Goal: Information Seeking & Learning: Learn about a topic

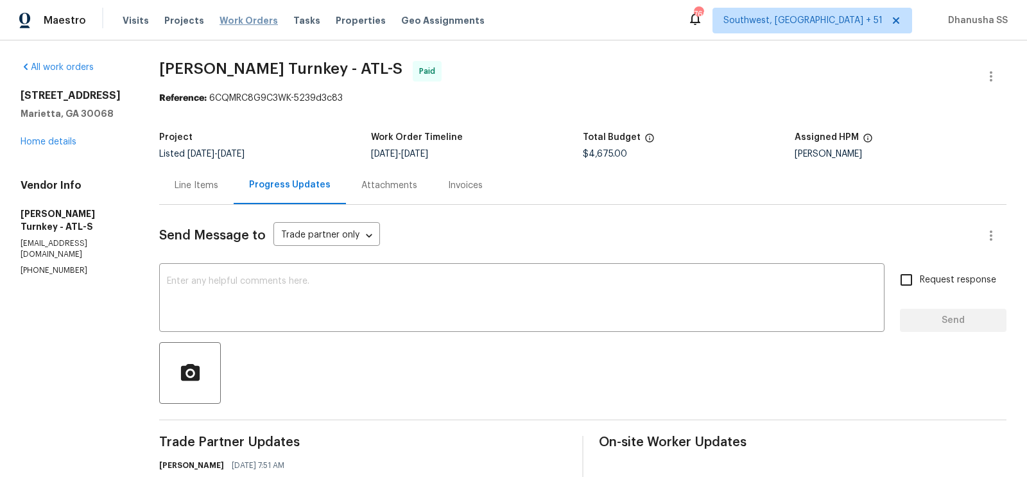
scroll to position [993, 0]
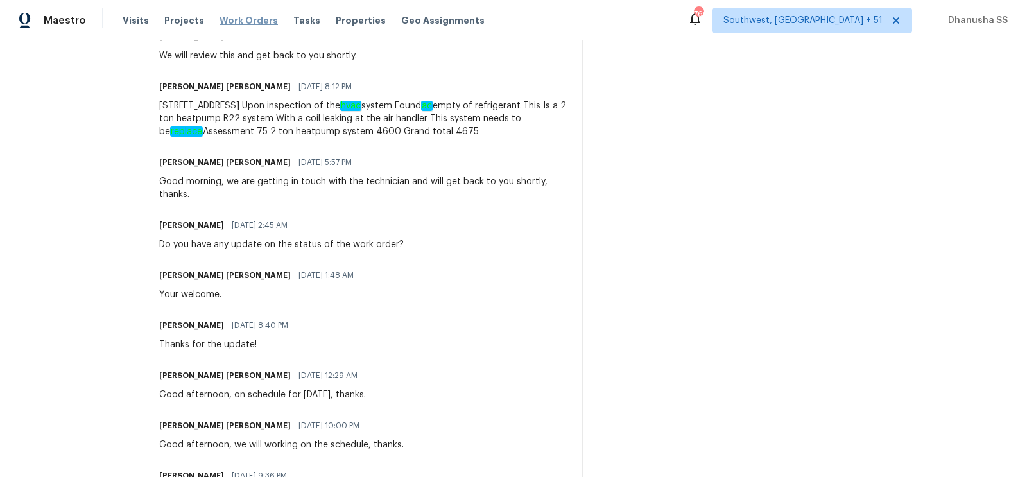
click at [223, 20] on span "Work Orders" at bounding box center [249, 20] width 58 height 13
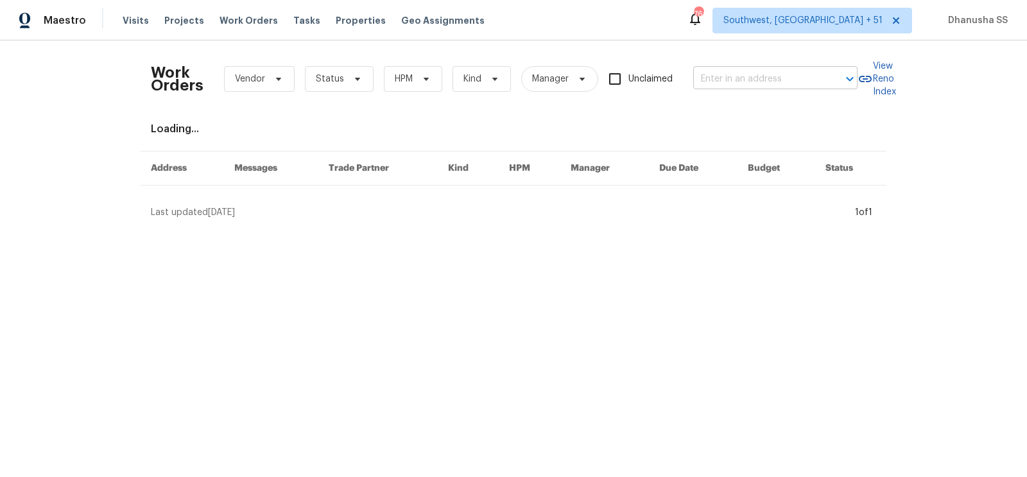
click at [763, 78] on input "text" at bounding box center [757, 79] width 128 height 20
paste input "[STREET_ADDRESS]"
type input "[STREET_ADDRESS]"
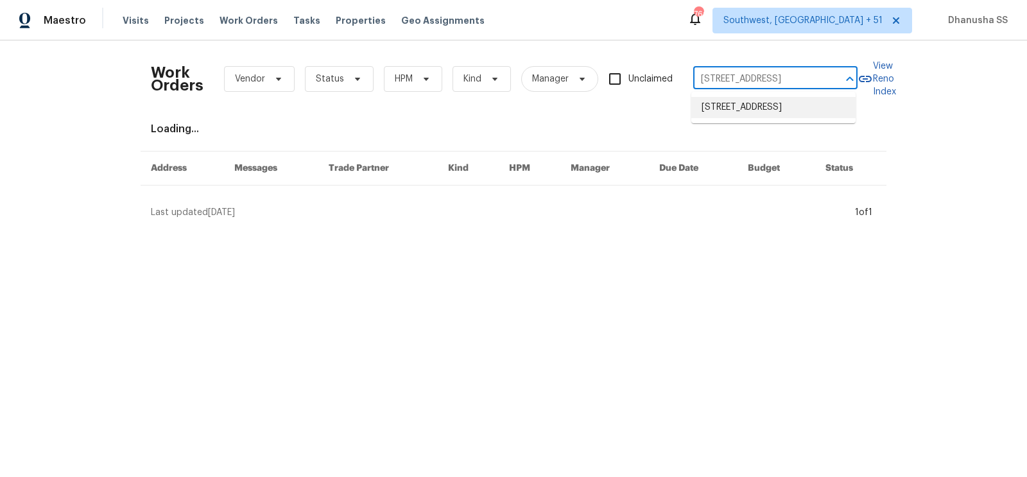
click at [736, 115] on li "[STREET_ADDRESS]" at bounding box center [774, 107] width 164 height 21
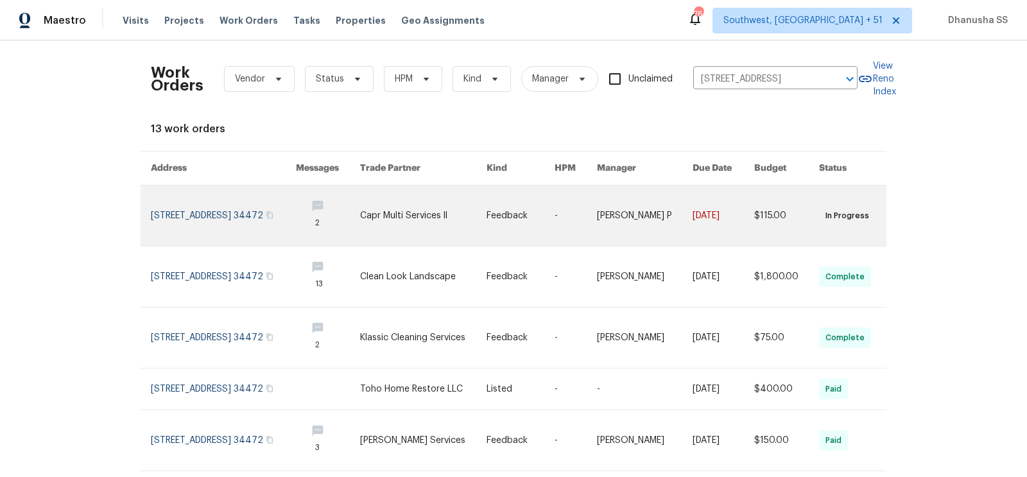
click at [564, 214] on td "-" at bounding box center [565, 216] width 42 height 61
click at [224, 205] on link at bounding box center [223, 216] width 145 height 60
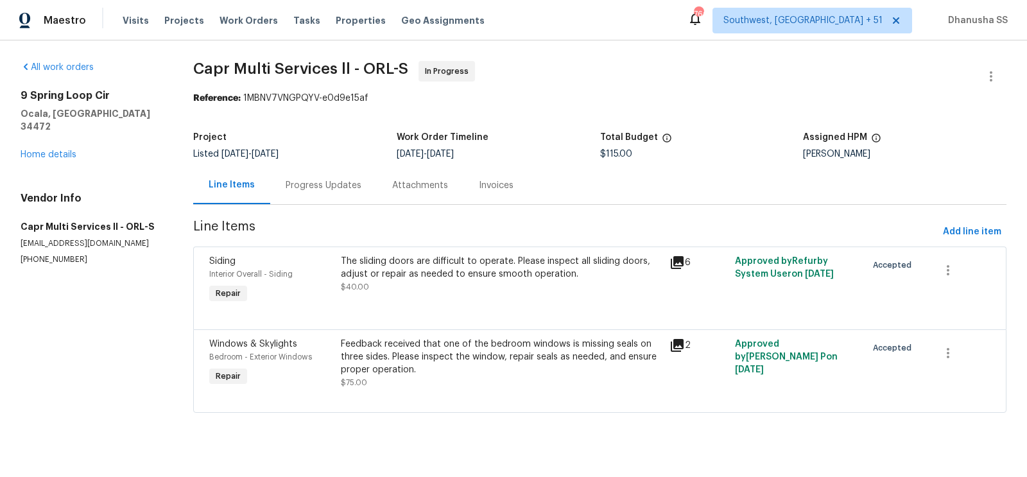
click at [41, 146] on div "[STREET_ADDRESS] Home details" at bounding box center [92, 125] width 142 height 72
click at [43, 150] on link "Home details" at bounding box center [49, 154] width 56 height 9
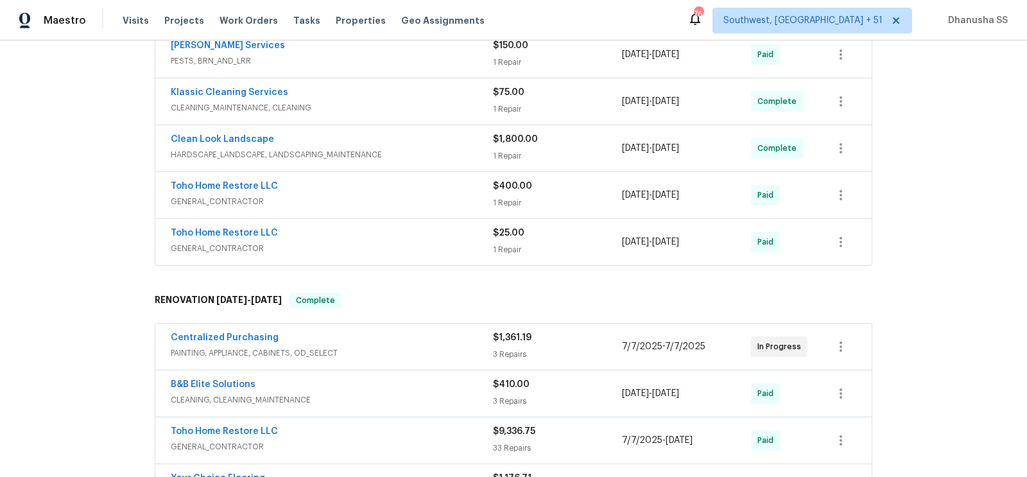
scroll to position [315, 0]
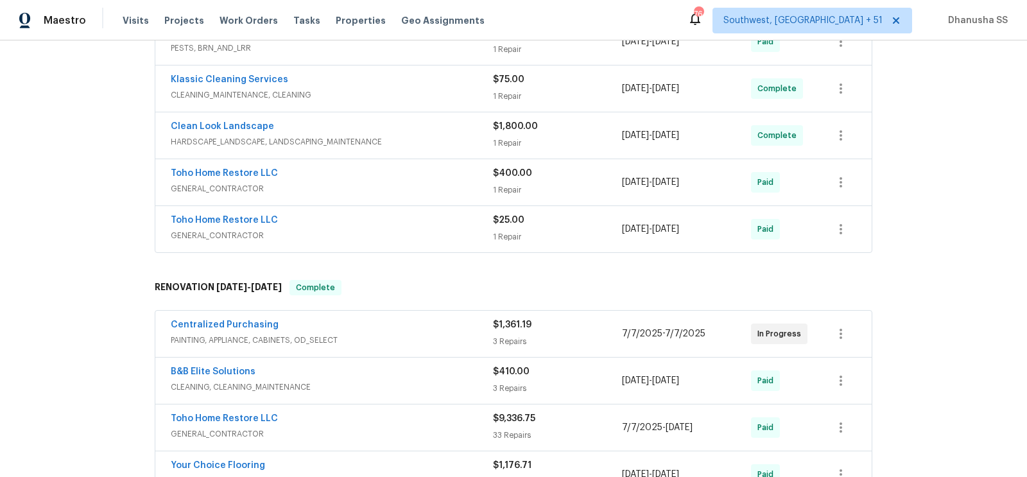
click at [432, 335] on span "PAINTING, APPLIANCE, CABINETS, OD_SELECT" at bounding box center [332, 340] width 322 height 13
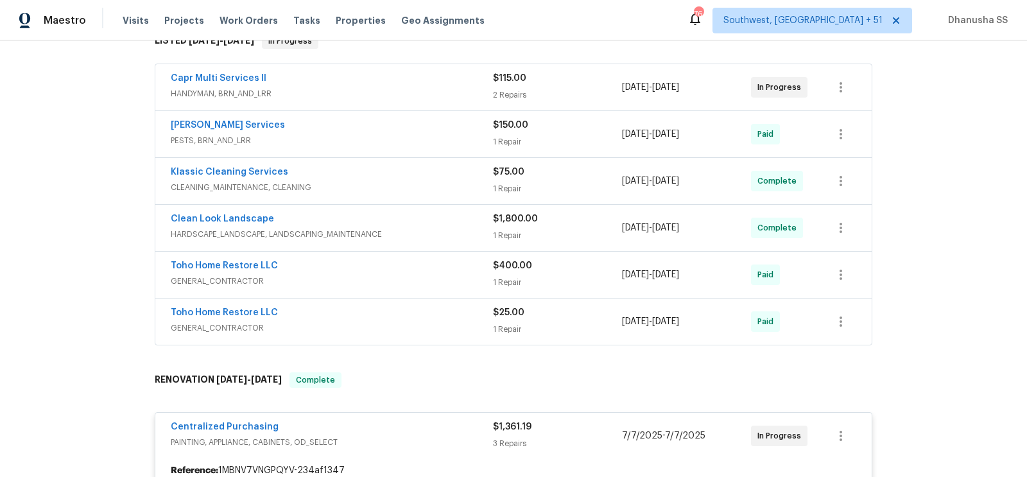
scroll to position [244, 0]
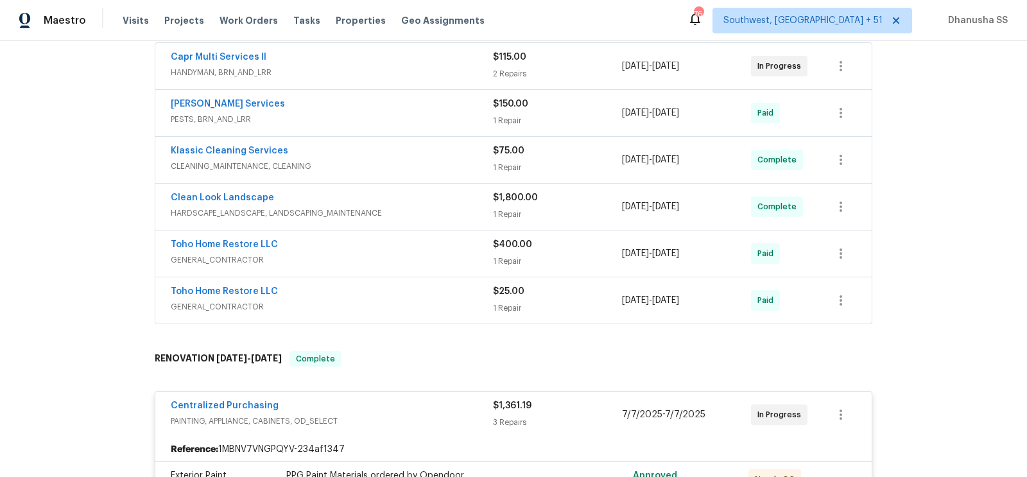
click at [432, 308] on span "GENERAL_CONTRACTOR" at bounding box center [332, 306] width 322 height 13
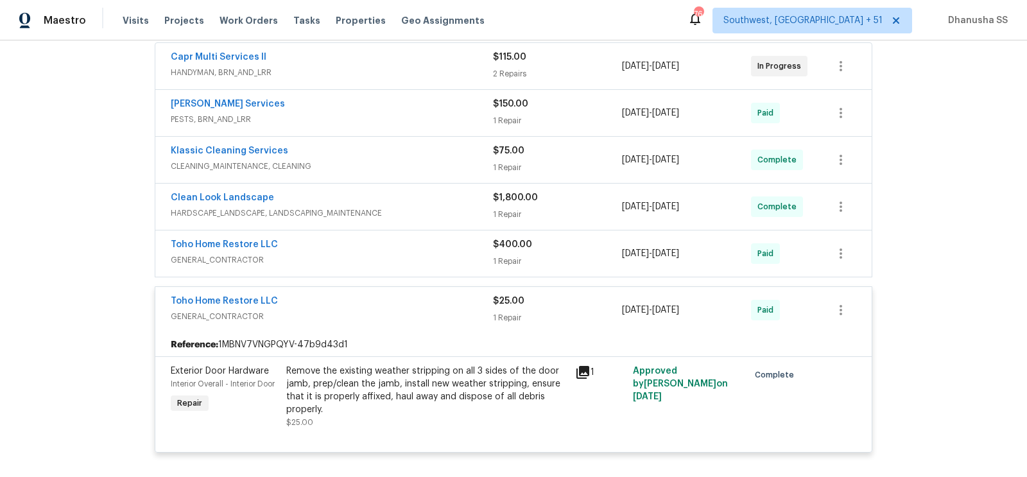
click at [441, 254] on span "GENERAL_CONTRACTOR" at bounding box center [332, 260] width 322 height 13
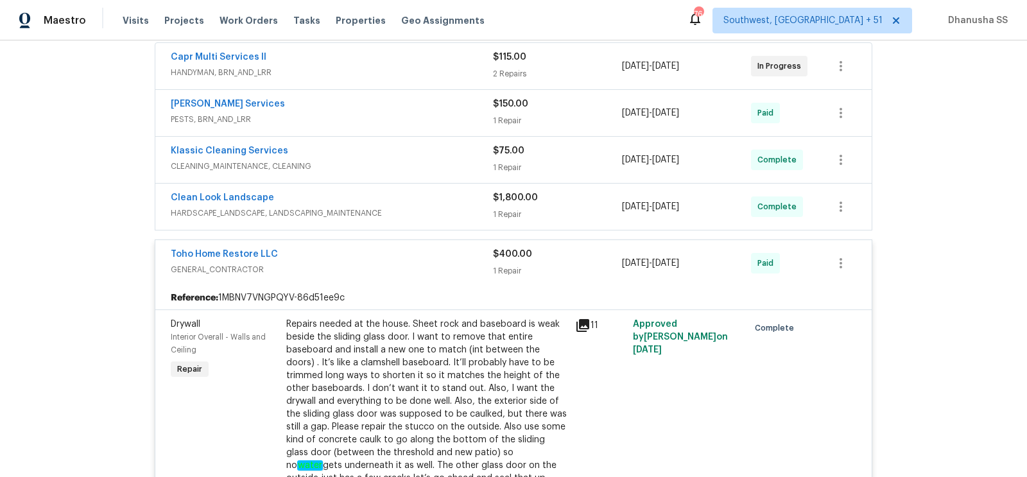
click at [455, 207] on span "HARDSCAPE_LANDSCAPE, LANDSCAPING_MAINTENANCE" at bounding box center [332, 213] width 322 height 13
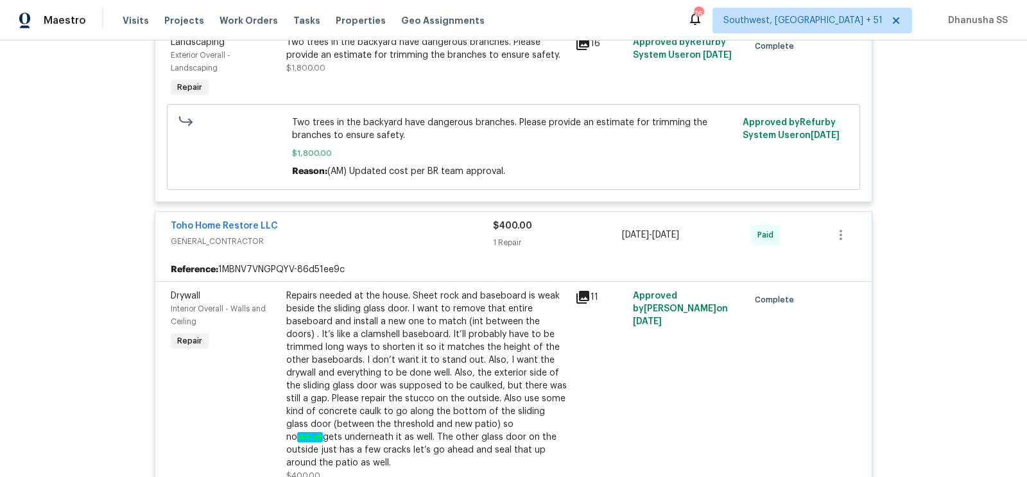
scroll to position [543, 0]
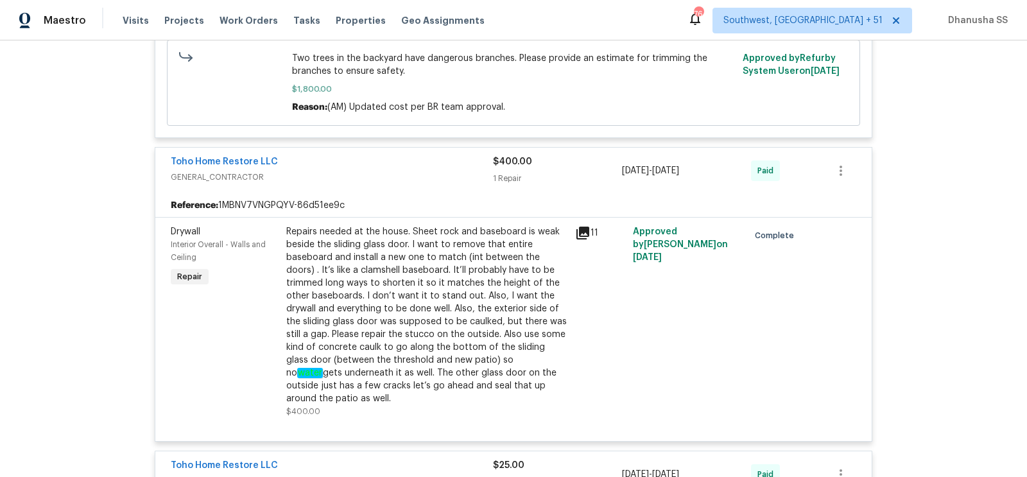
click at [419, 313] on div "Repairs needed at the house. Sheet rock and baseboard is weak beside the slidin…" at bounding box center [426, 315] width 281 height 180
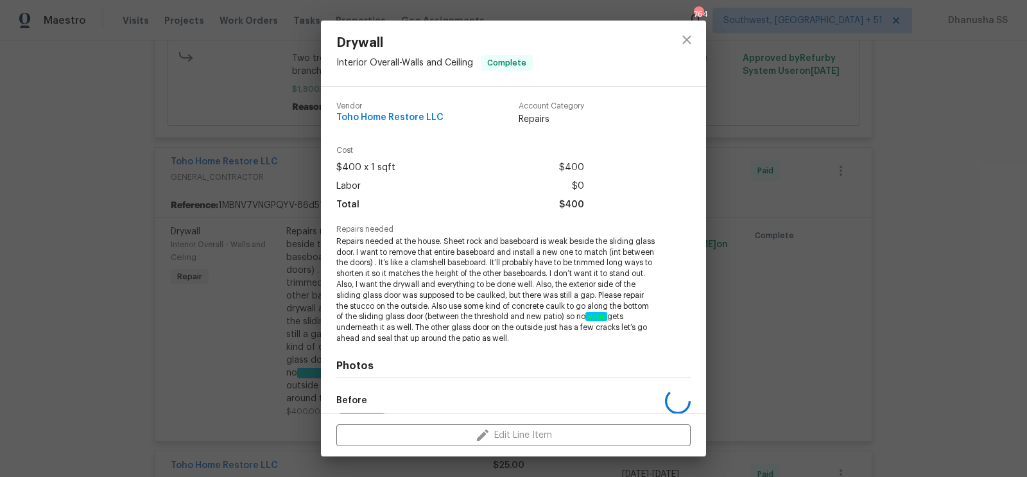
scroll to position [146, 0]
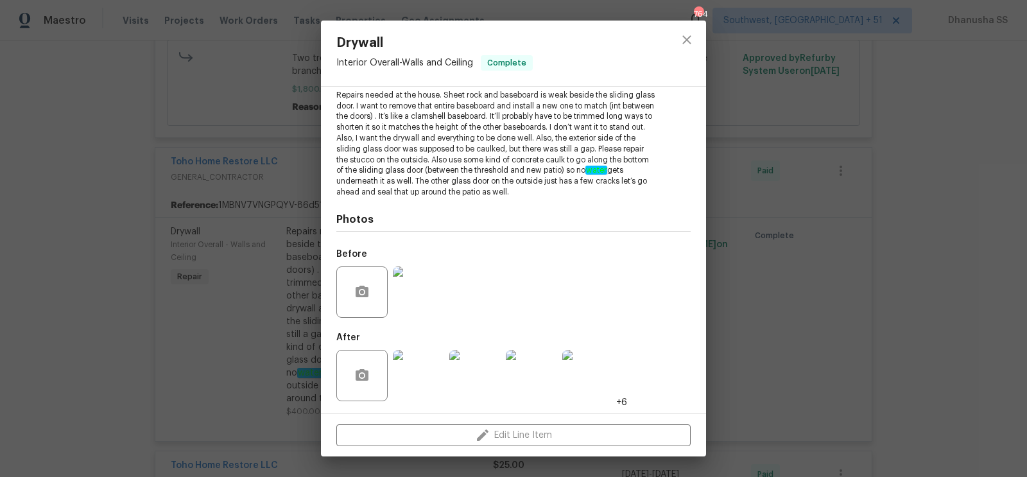
click at [428, 282] on img at bounding box center [418, 291] width 51 height 51
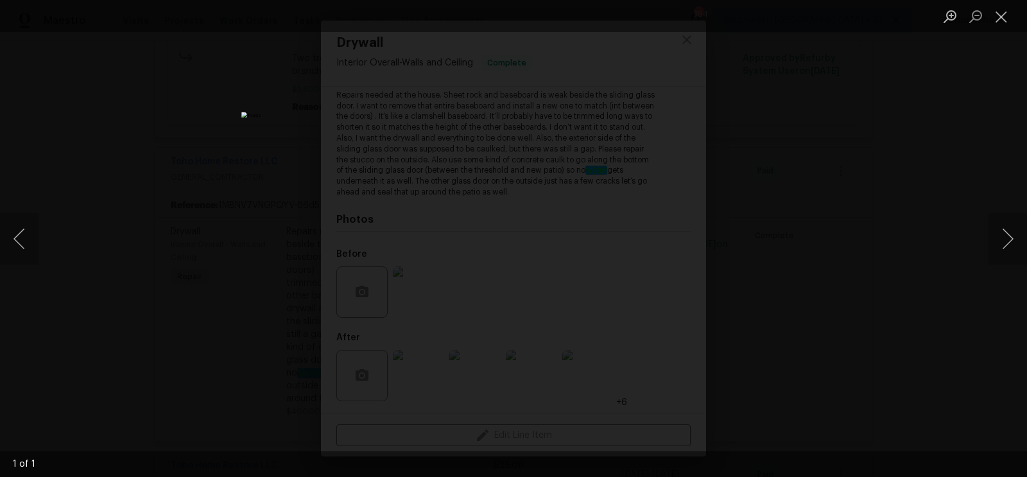
click at [882, 102] on div "Lightbox" at bounding box center [513, 238] width 1027 height 477
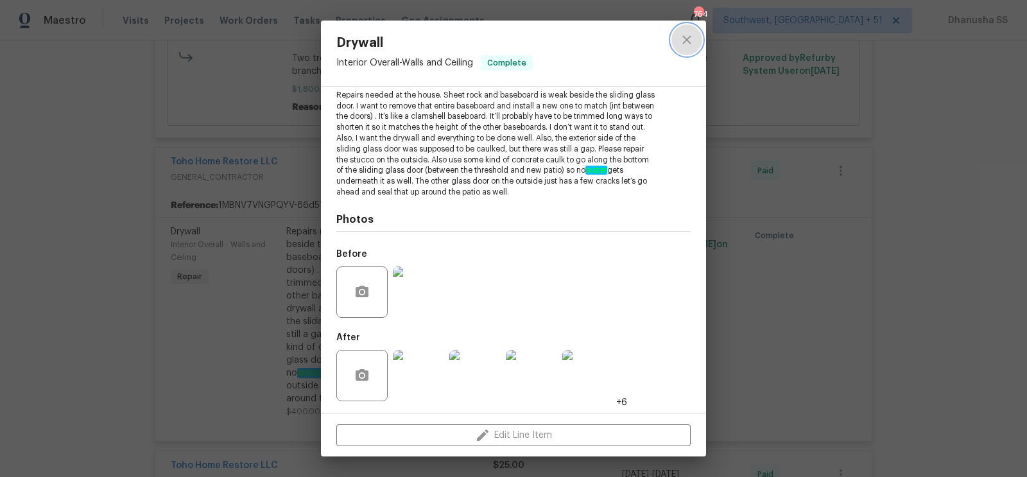
click at [677, 32] on button "close" at bounding box center [687, 39] width 31 height 31
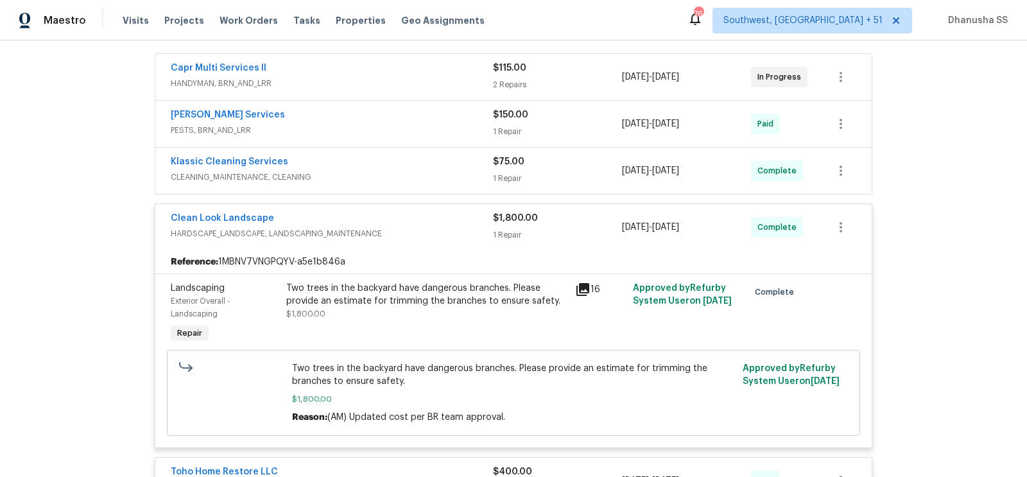
scroll to position [222, 0]
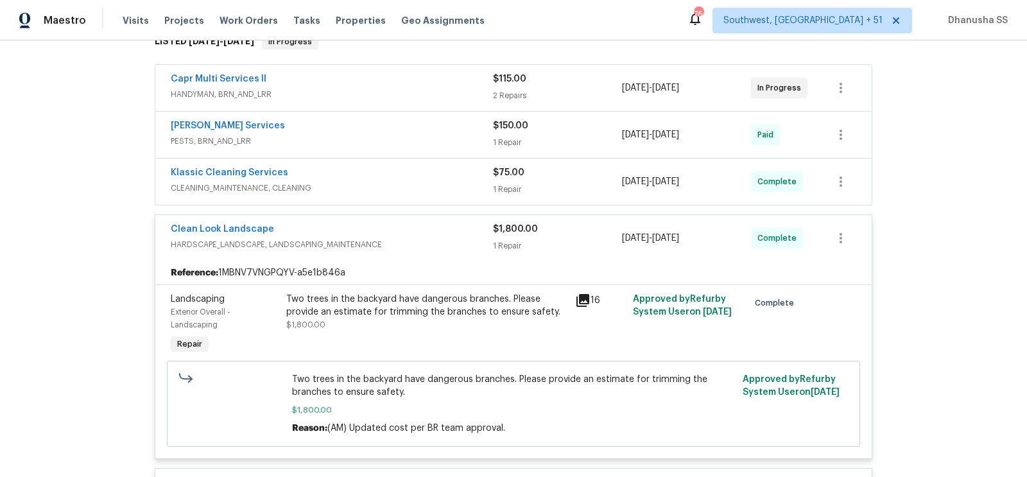
click at [423, 184] on span "CLEANING_MAINTENANCE, CLEANING" at bounding box center [332, 188] width 322 height 13
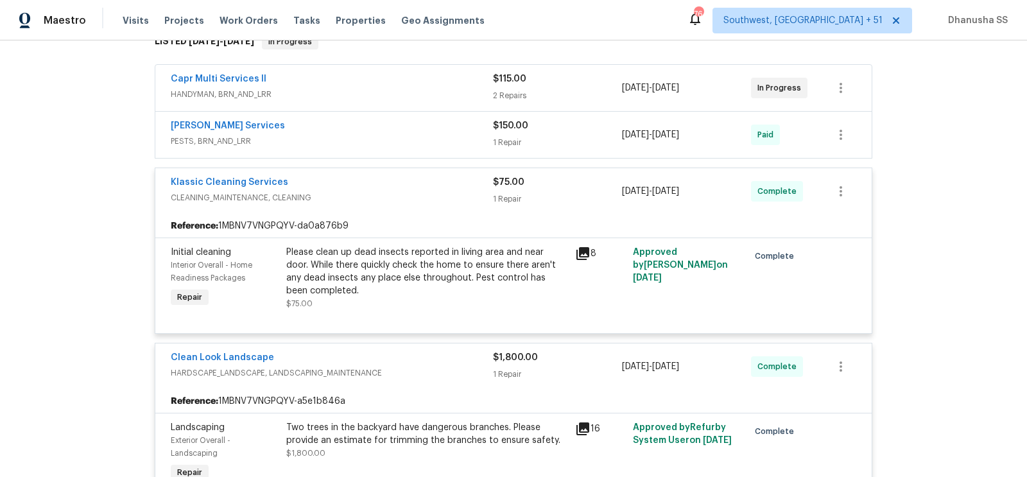
click at [428, 135] on span "PESTS, BRN_AND_LRR" at bounding box center [332, 141] width 322 height 13
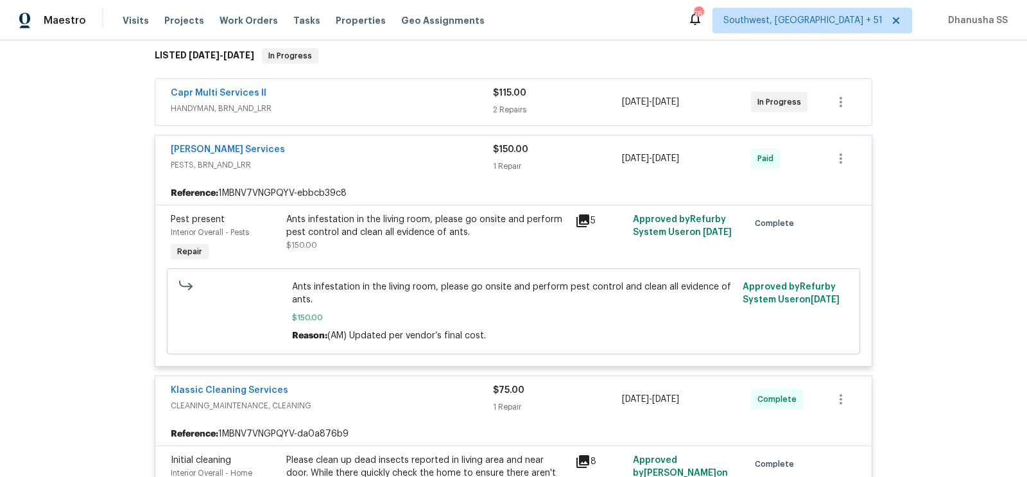
scroll to position [162, 0]
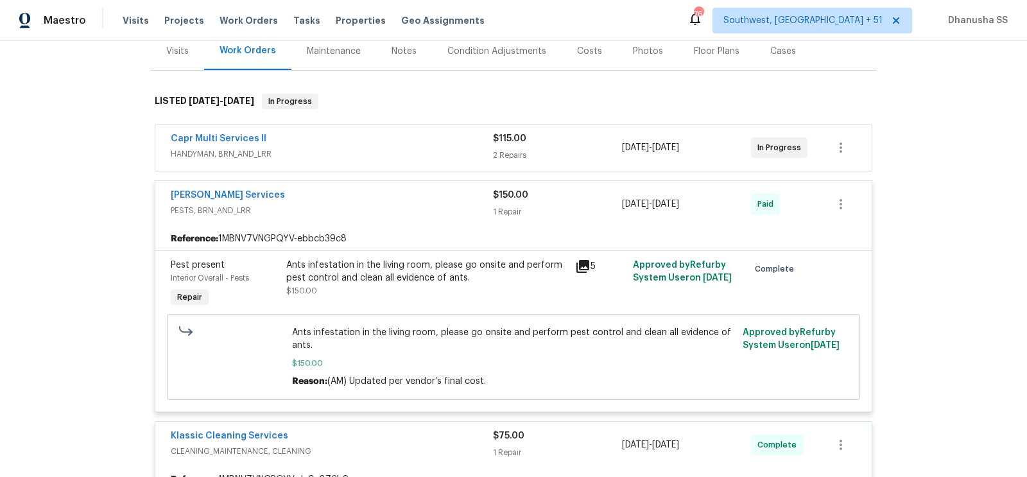
click at [436, 162] on div "Capr Multi Services ll HANDYMAN, BRN_AND_LRR $115.00 2 Repairs [DATE] - [DATE] …" at bounding box center [513, 148] width 717 height 46
click at [435, 153] on span "HANDYMAN, BRN_AND_LRR" at bounding box center [332, 154] width 322 height 13
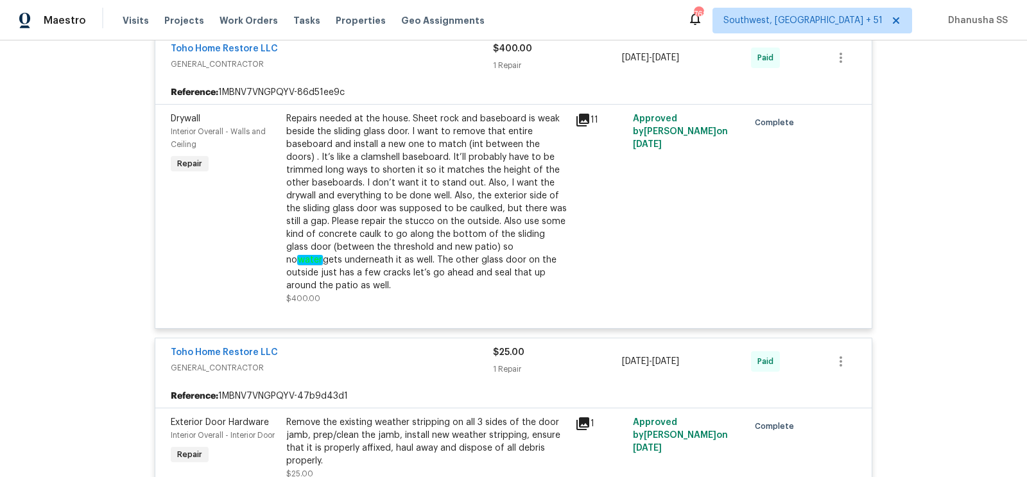
scroll to position [1122, 0]
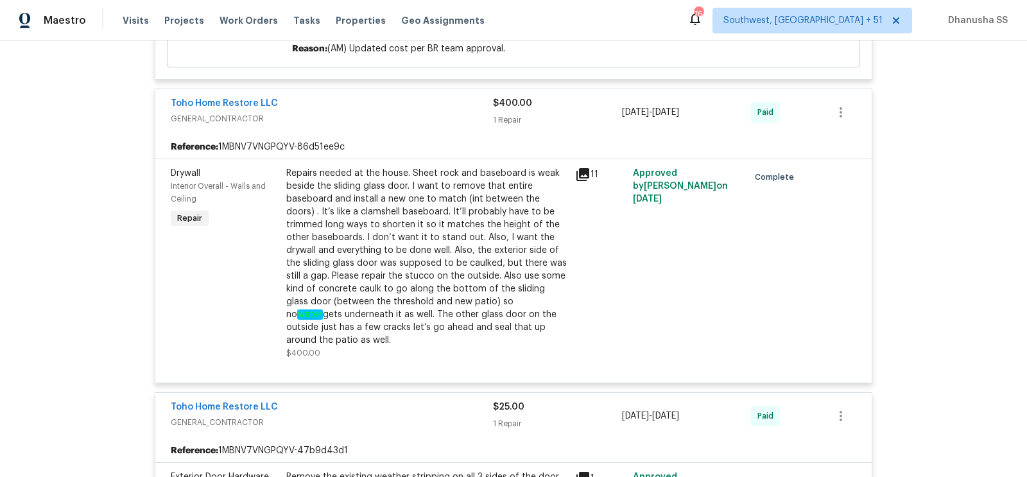
click at [104, 147] on div "Back to all projects [STREET_ADDRESS] 2 Beds | 1 Baths | Total: 902 ft² | Above…" at bounding box center [513, 258] width 1027 height 437
click at [326, 238] on div "Repairs needed at the house. Sheet rock and baseboard is weak beside the slidin…" at bounding box center [426, 257] width 281 height 180
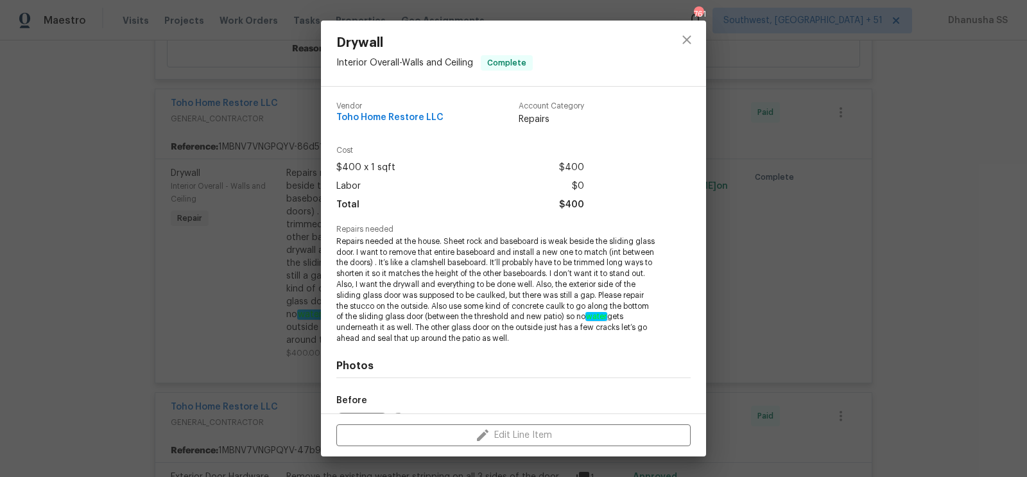
scroll to position [146, 0]
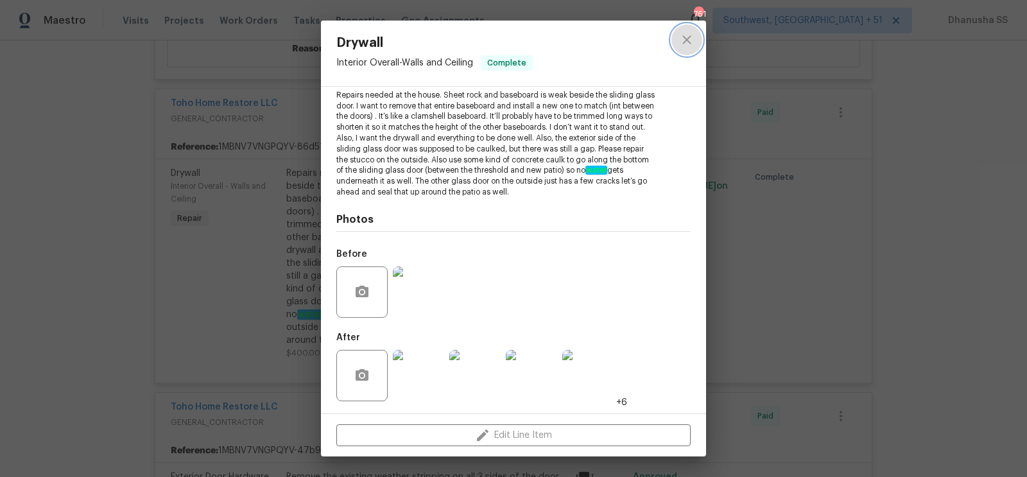
click at [677, 42] on button "close" at bounding box center [687, 39] width 31 height 31
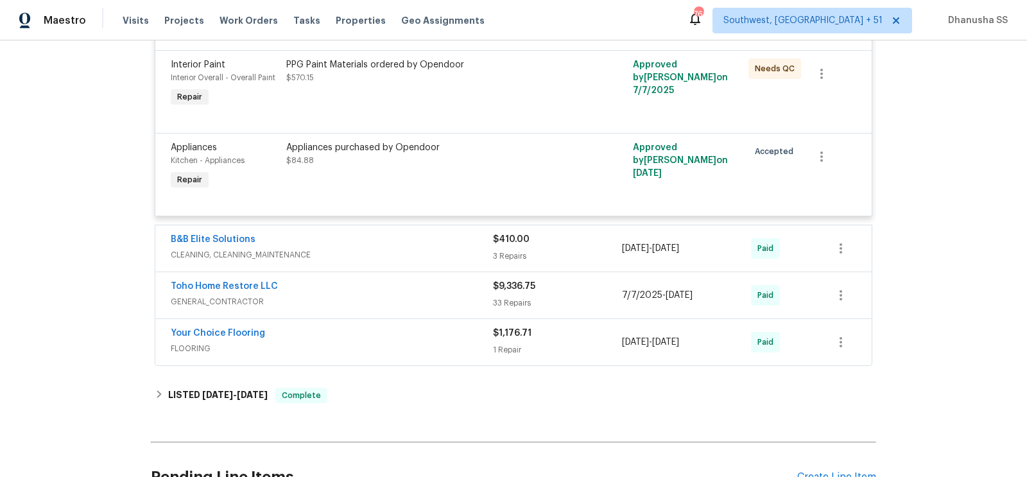
scroll to position [1957, 0]
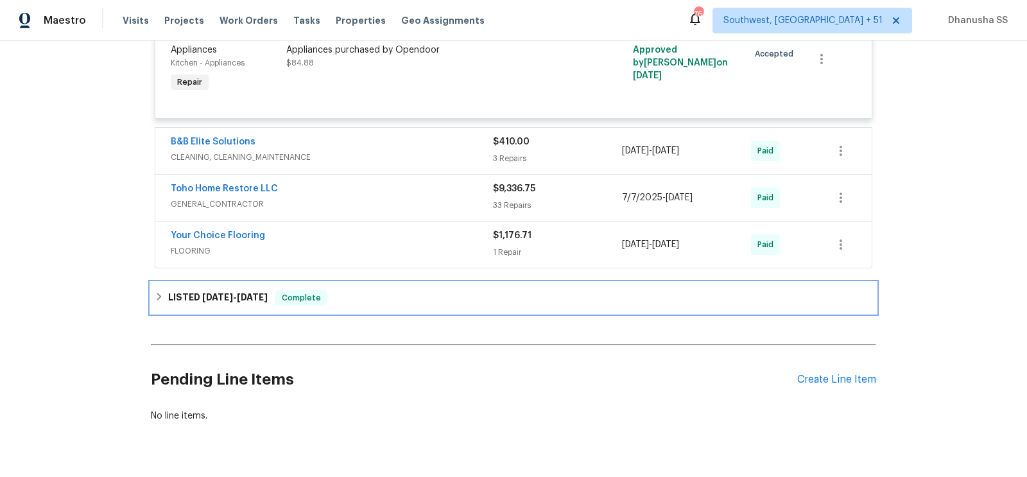
click at [376, 302] on div "LISTED [DATE] - [DATE] Complete" at bounding box center [514, 298] width 726 height 31
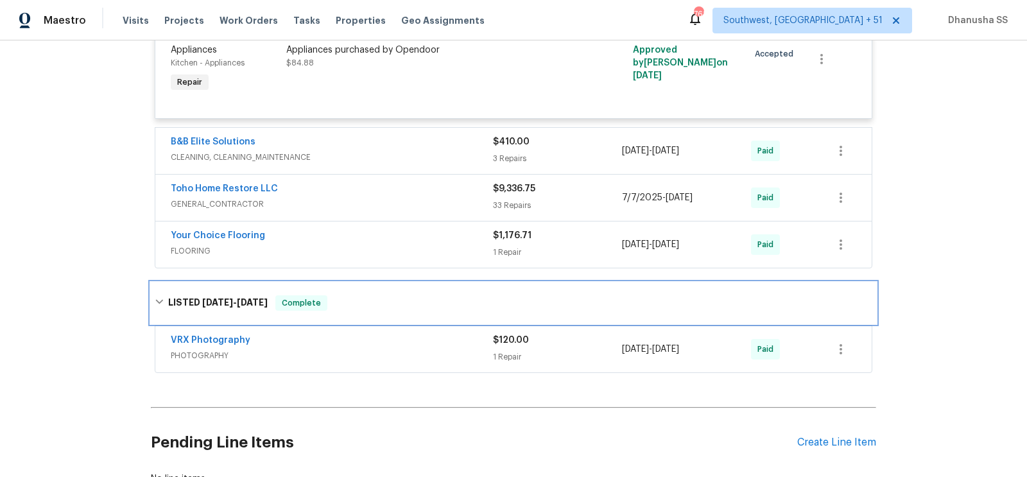
scroll to position [2048, 0]
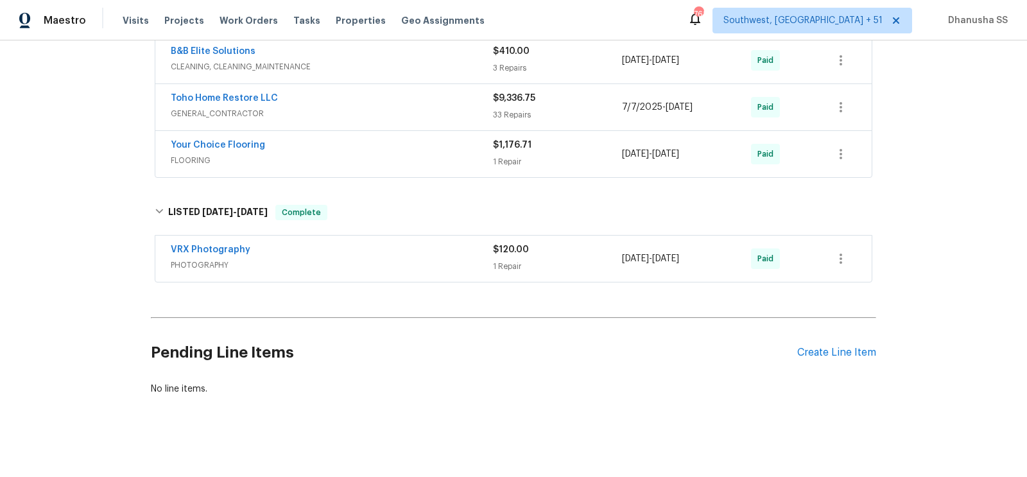
click at [424, 154] on span "FLOORING" at bounding box center [332, 160] width 322 height 13
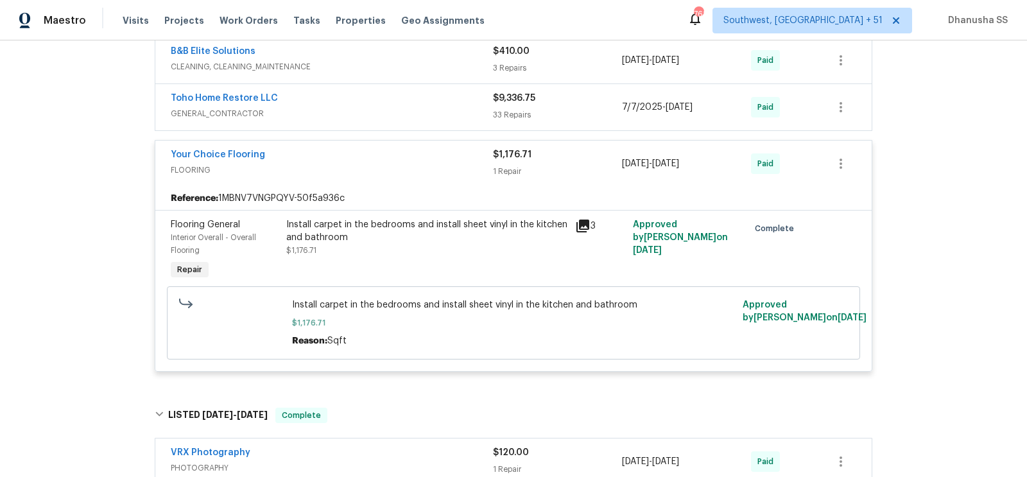
click at [431, 103] on div "Toho Home Restore LLC" at bounding box center [332, 99] width 322 height 15
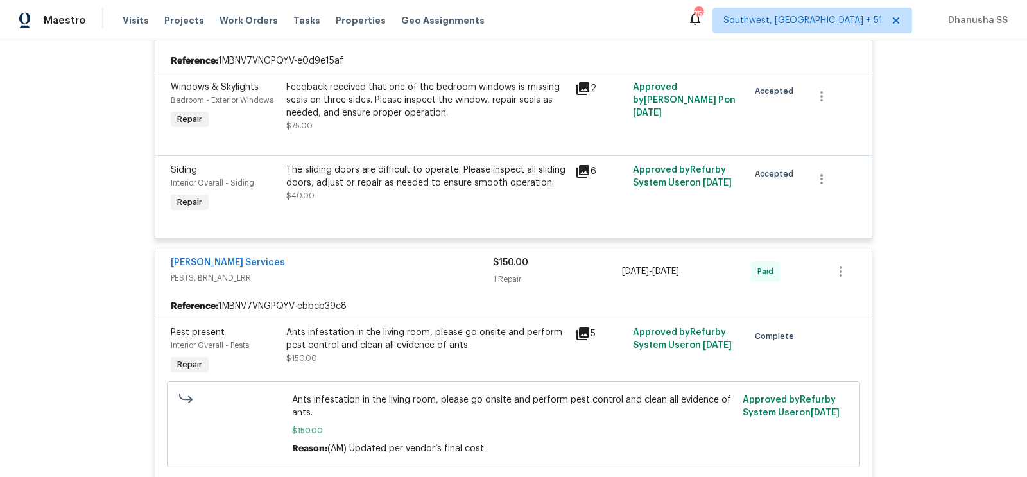
scroll to position [0, 0]
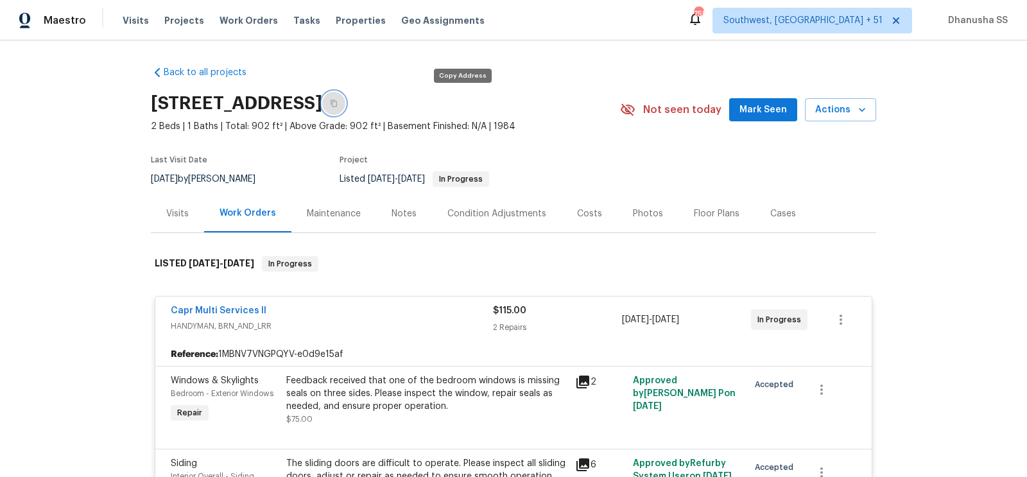
click at [337, 101] on icon "button" at bounding box center [334, 103] width 6 height 7
click at [238, 21] on span "Work Orders" at bounding box center [249, 20] width 58 height 13
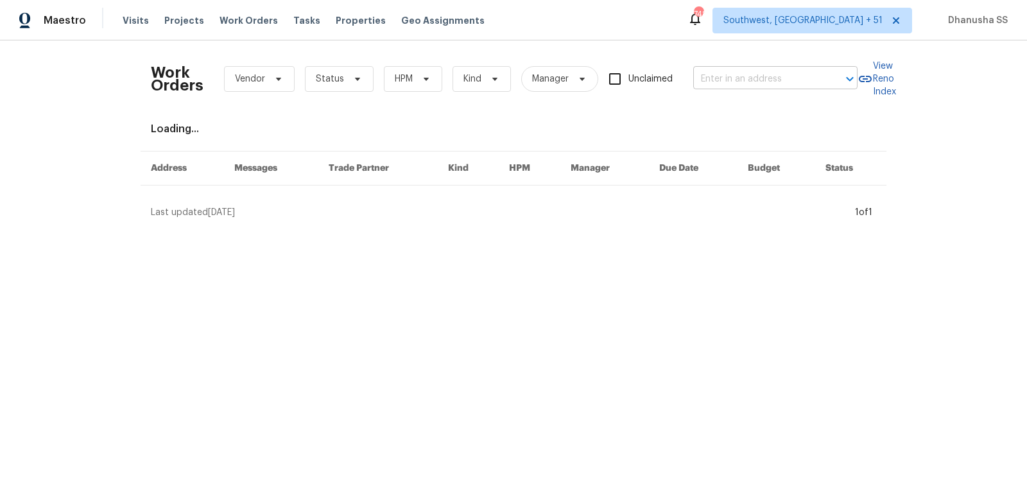
click at [730, 74] on input "text" at bounding box center [757, 79] width 128 height 20
paste input "[STREET_ADDRESS]"
type input "[STREET_ADDRESS]"
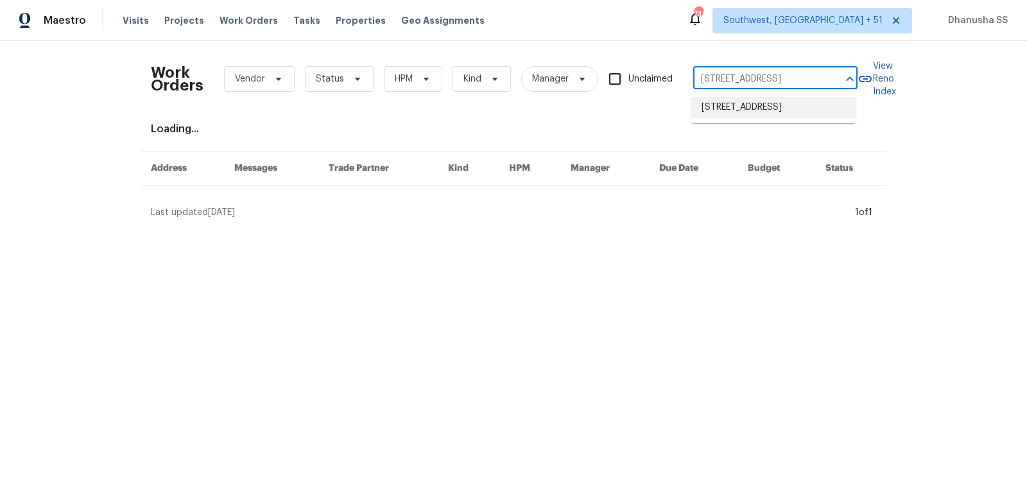
click at [729, 106] on li "[STREET_ADDRESS]" at bounding box center [774, 107] width 164 height 21
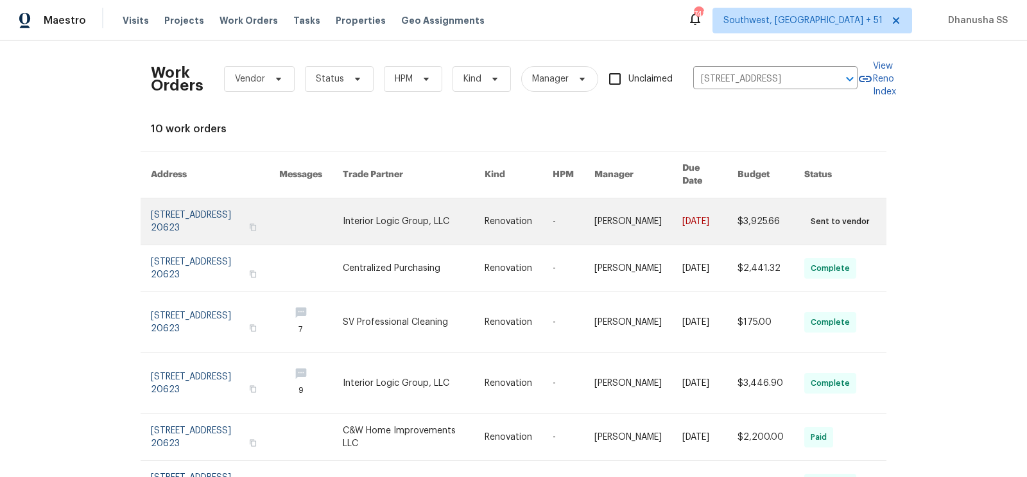
click at [589, 207] on link at bounding box center [574, 221] width 42 height 46
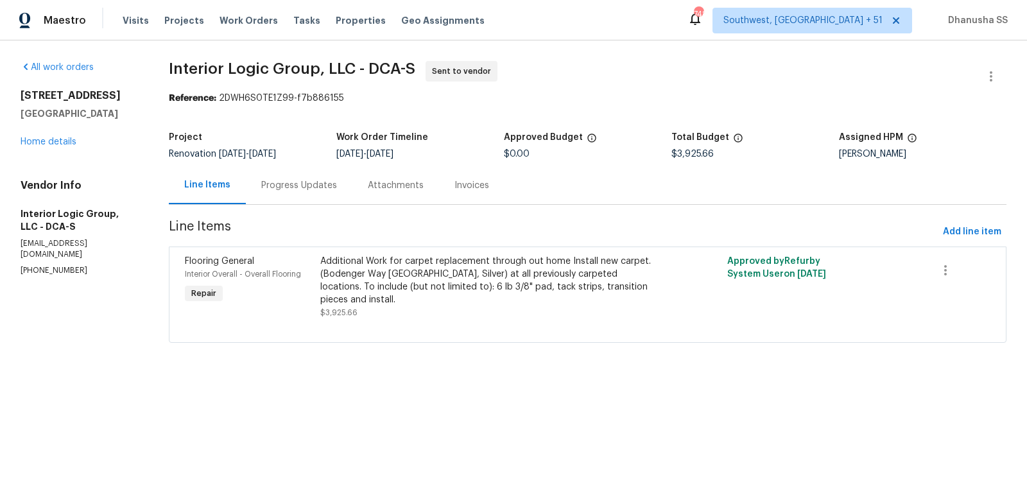
click at [49, 148] on div "All work orders [STREET_ADDRESS] Home details Vendor Info Interior Logic Group,…" at bounding box center [80, 168] width 118 height 215
click at [49, 143] on link "Home details" at bounding box center [49, 141] width 56 height 9
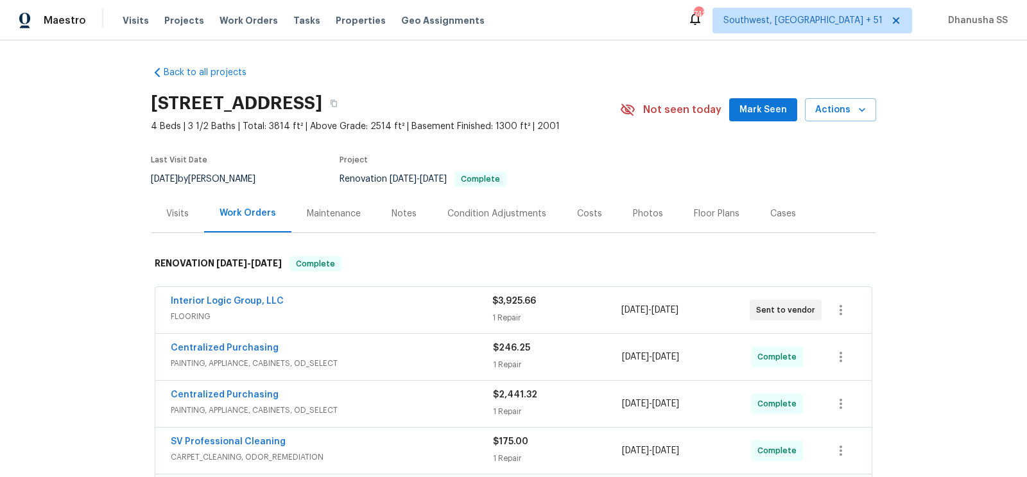
click at [172, 198] on div "Visits" at bounding box center [177, 214] width 53 height 38
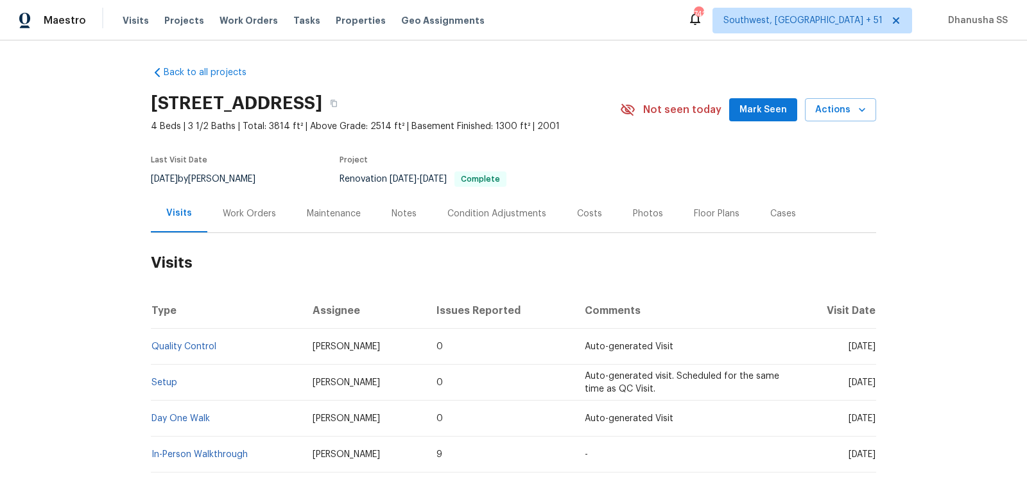
scroll to position [82, 0]
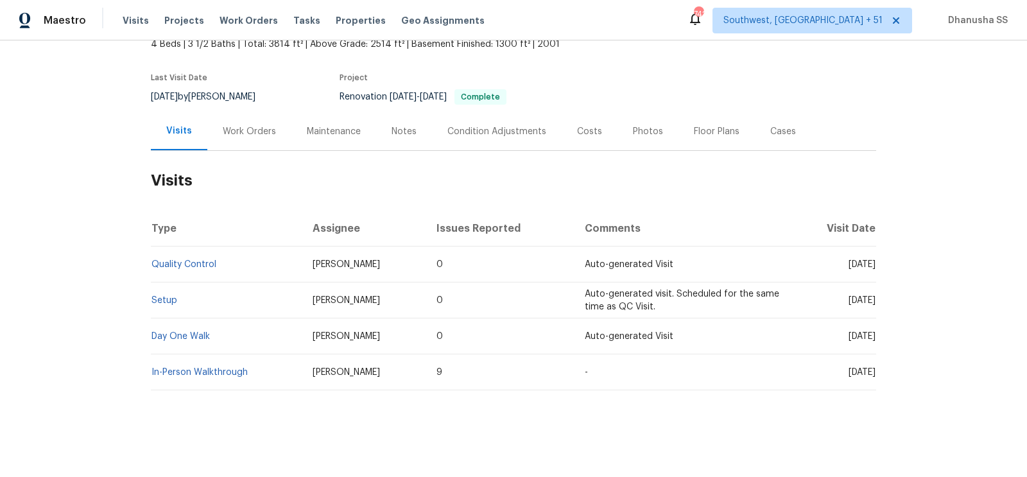
click at [175, 293] on td "Setup" at bounding box center [227, 301] width 152 height 36
click at [175, 301] on link "Setup" at bounding box center [165, 300] width 26 height 9
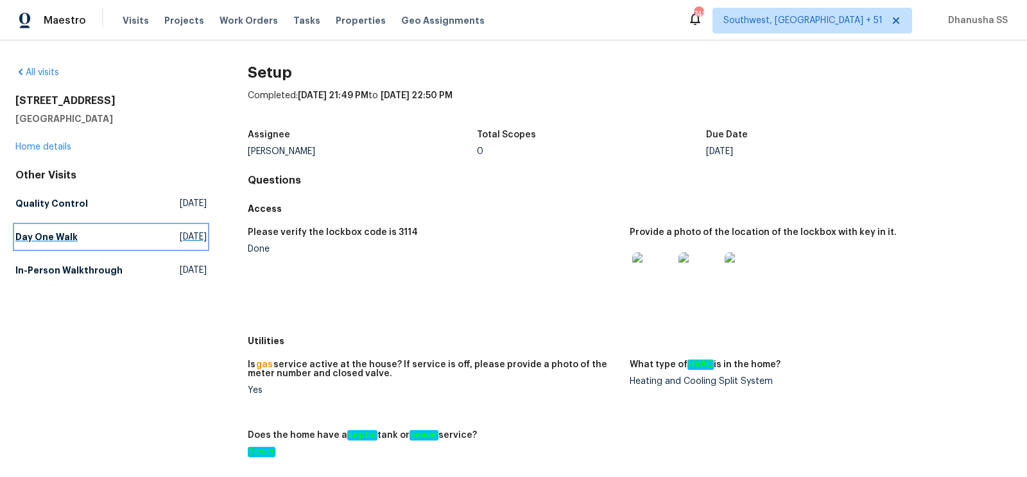
click at [131, 238] on link "Day One Walk [DATE]" at bounding box center [110, 236] width 191 height 23
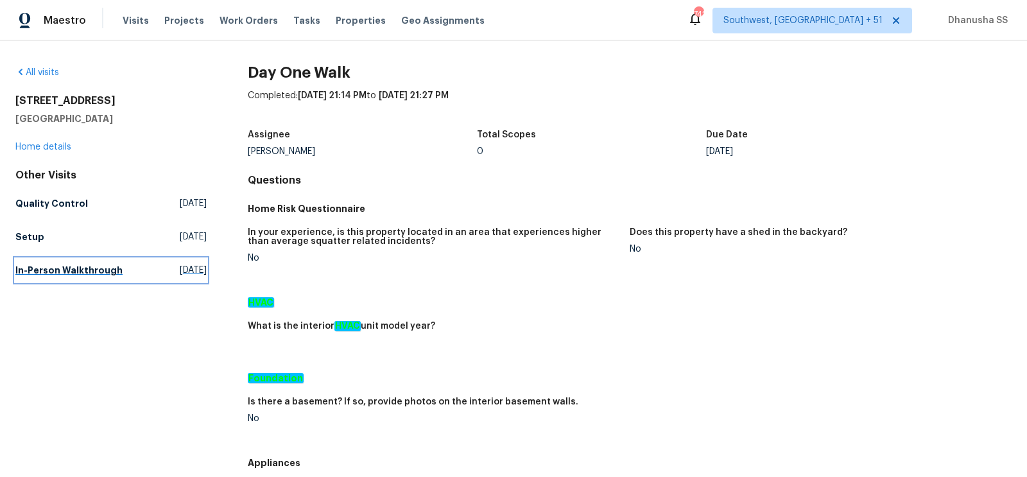
click at [107, 261] on link "In-Person Walkthrough [DATE]" at bounding box center [110, 270] width 191 height 23
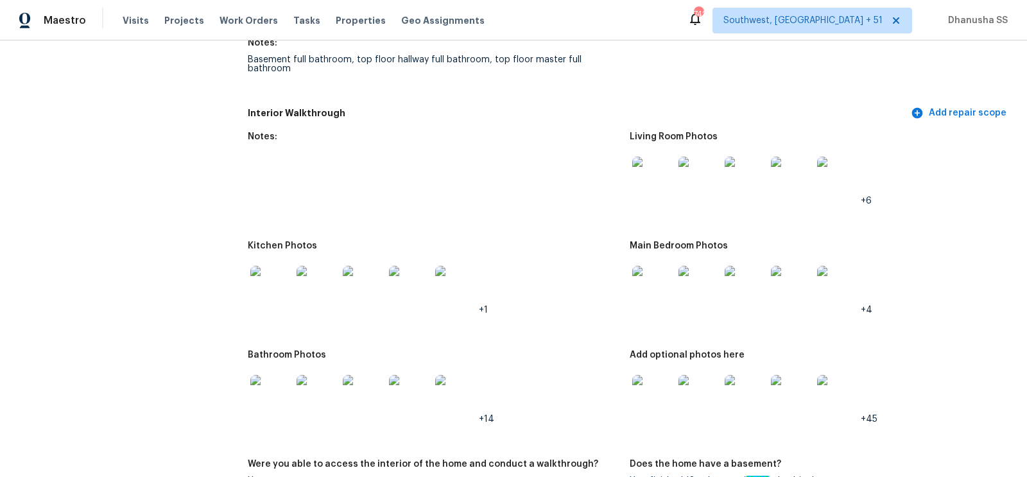
scroll to position [1540, 0]
click at [269, 275] on img at bounding box center [270, 285] width 41 height 41
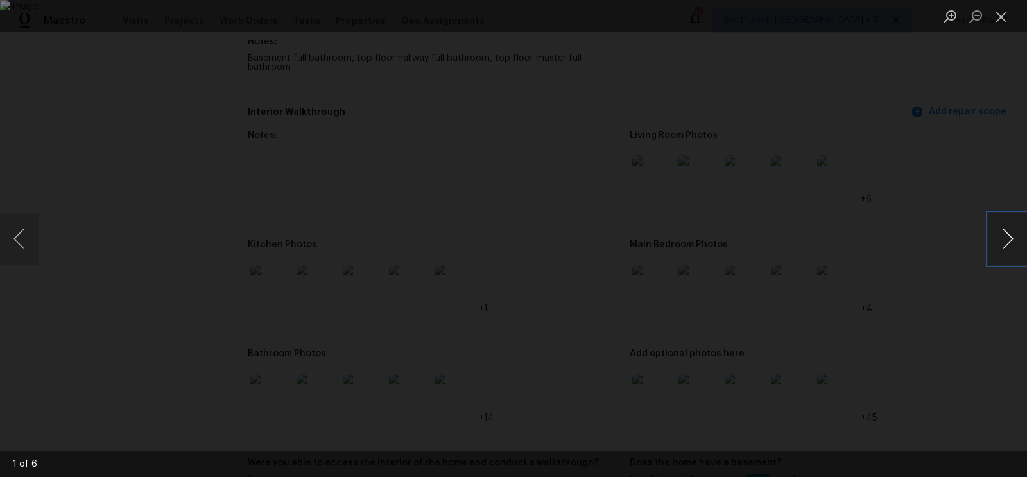
click at [1005, 237] on button "Next image" at bounding box center [1008, 238] width 39 height 51
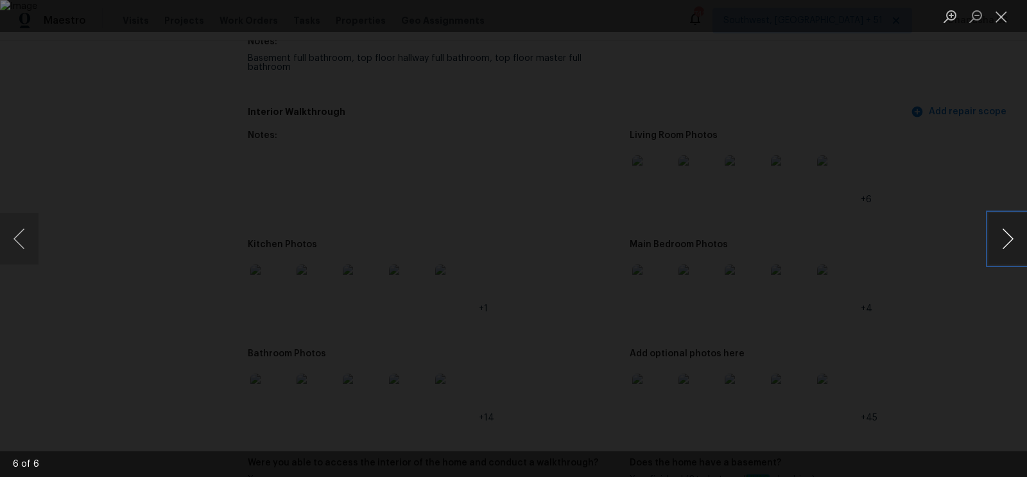
click at [1005, 237] on button "Next image" at bounding box center [1008, 238] width 39 height 51
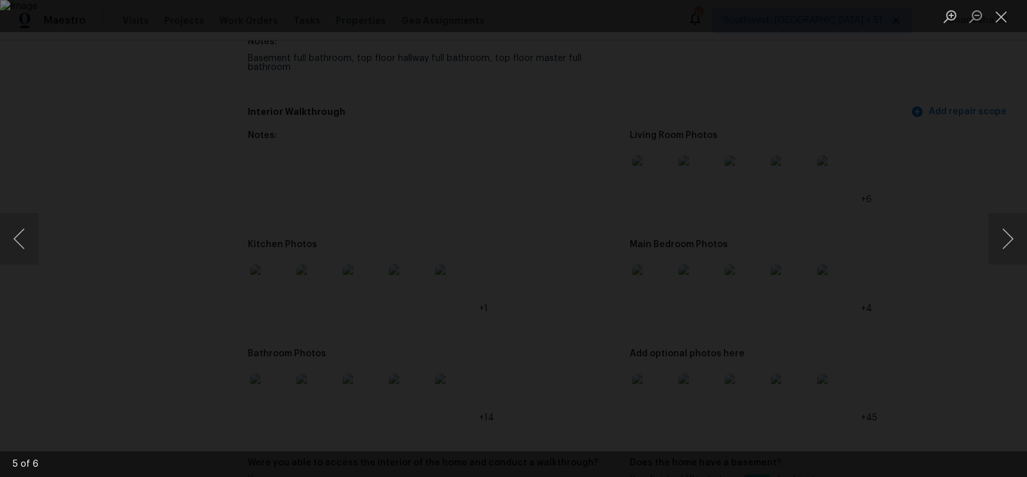
click at [961, 173] on div "Lightbox" at bounding box center [513, 238] width 1027 height 477
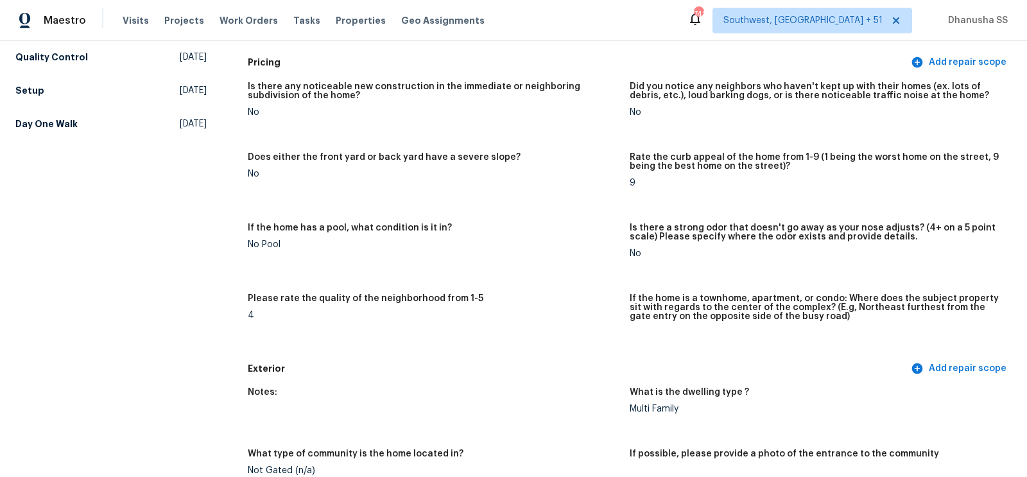
scroll to position [0, 0]
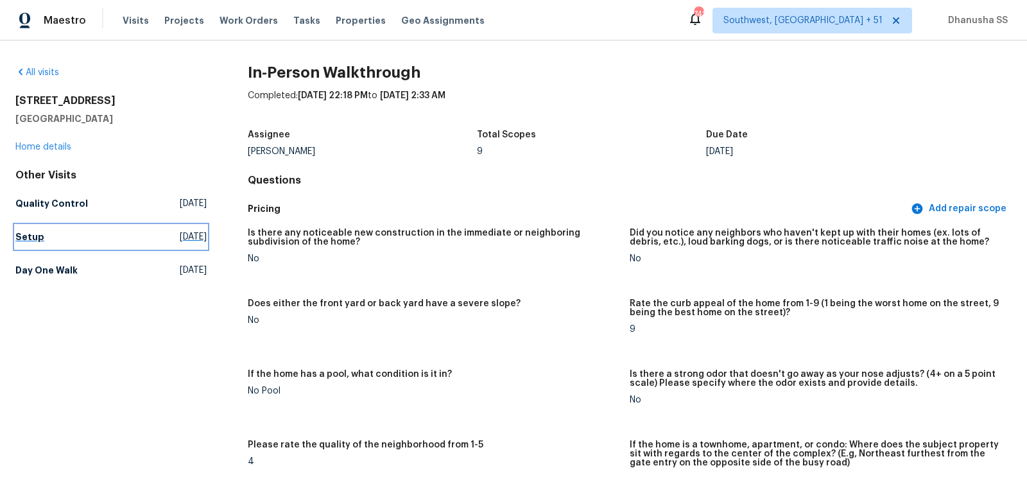
click at [30, 245] on link "Setup [DATE]" at bounding box center [110, 236] width 191 height 23
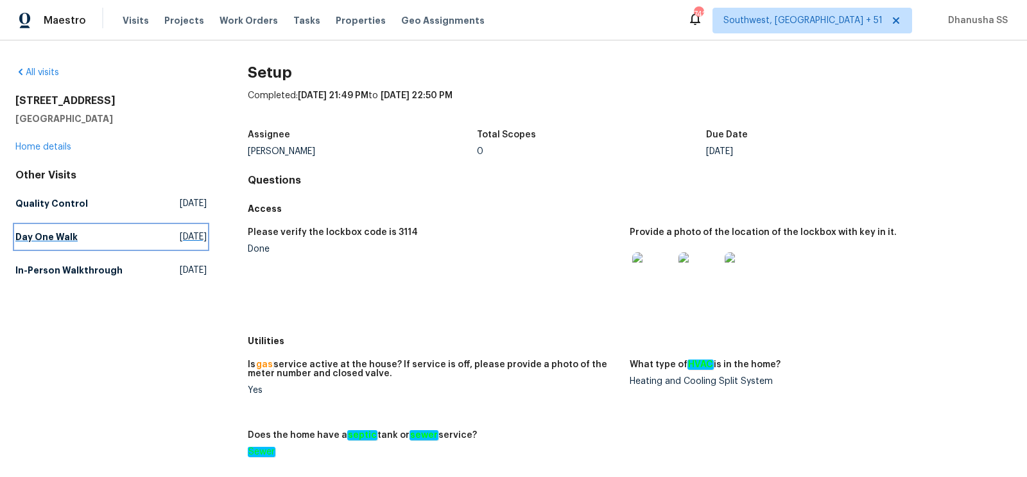
click at [36, 240] on h5 "Day One Walk" at bounding box center [46, 237] width 62 height 13
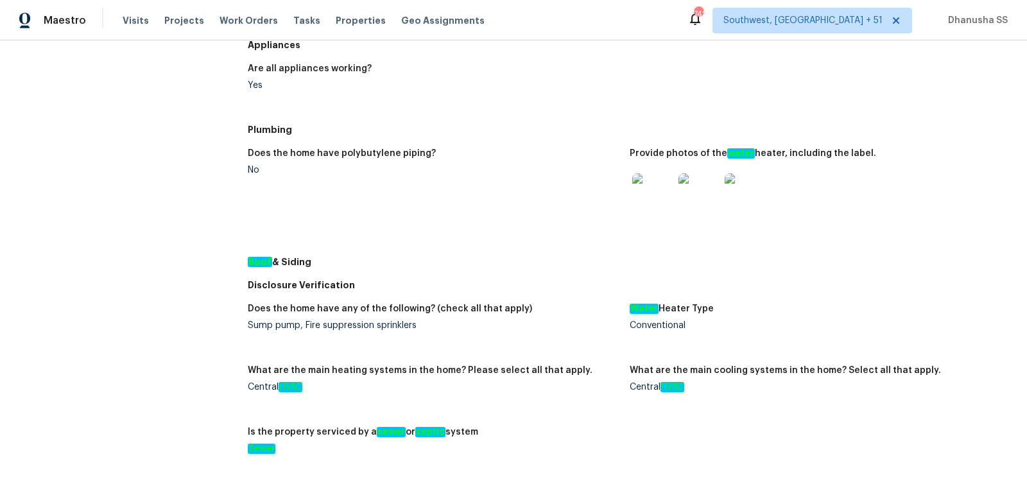
scroll to position [419, 0]
click at [697, 188] on img at bounding box center [699, 193] width 41 height 41
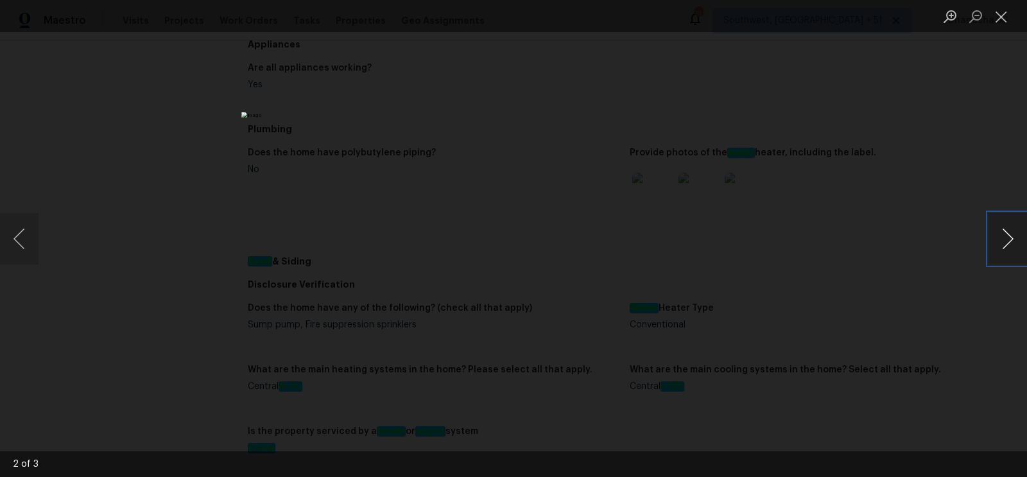
click at [1001, 239] on button "Next image" at bounding box center [1008, 238] width 39 height 51
click at [852, 206] on div "Lightbox" at bounding box center [513, 238] width 1027 height 477
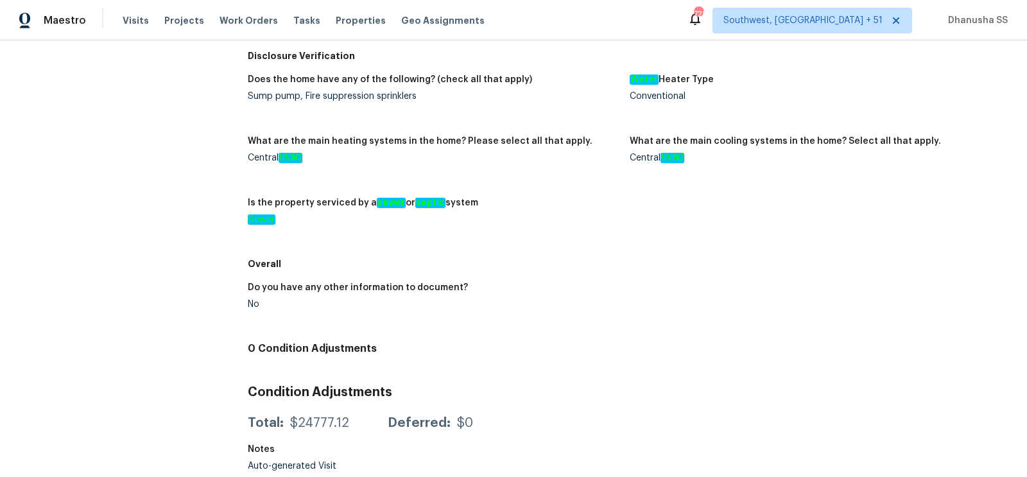
scroll to position [0, 0]
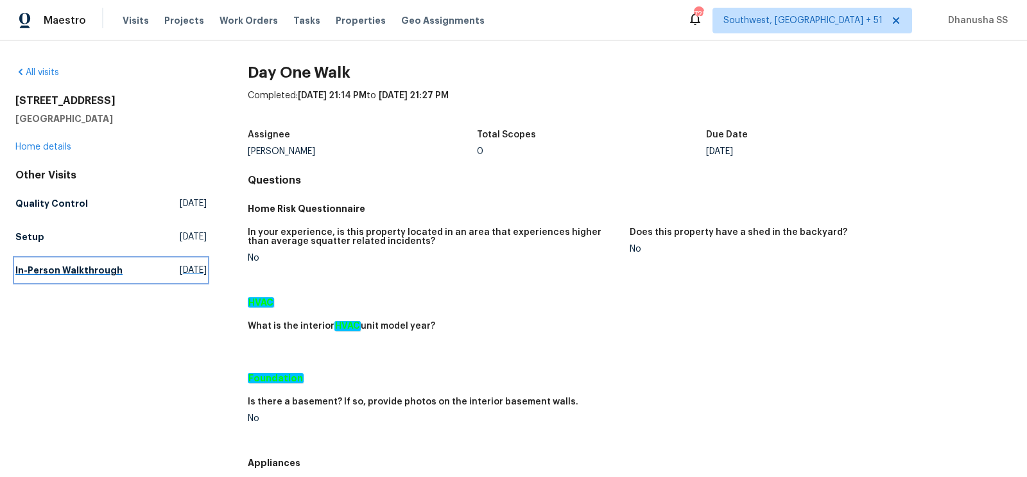
click at [85, 263] on link "In-Person Walkthrough [DATE]" at bounding box center [110, 270] width 191 height 23
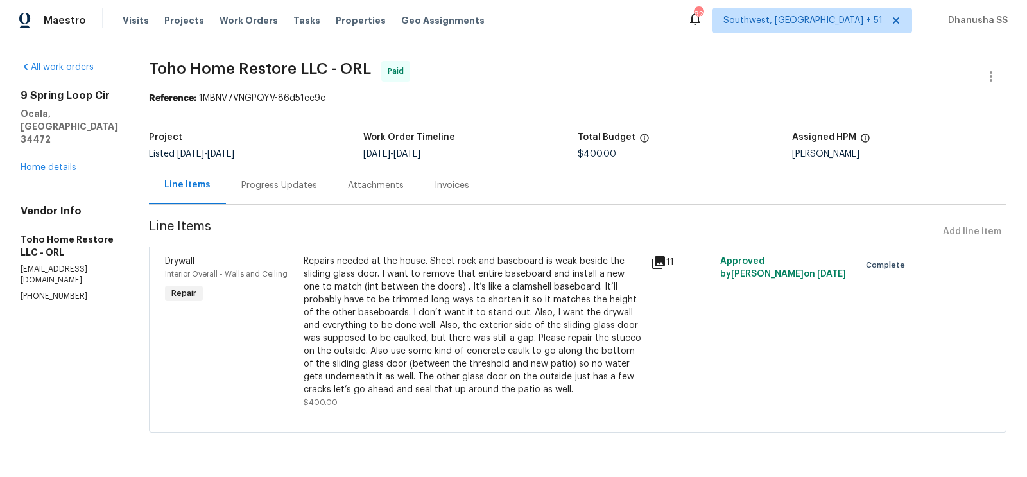
click at [247, 186] on div "Progress Updates" at bounding box center [279, 185] width 76 height 13
click at [288, 184] on div "Progress Updates" at bounding box center [279, 185] width 76 height 13
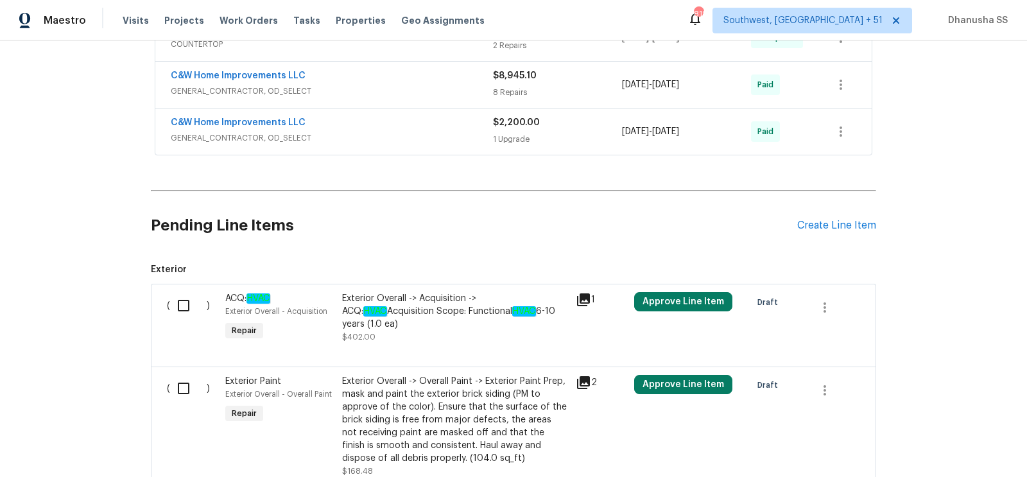
scroll to position [383, 0]
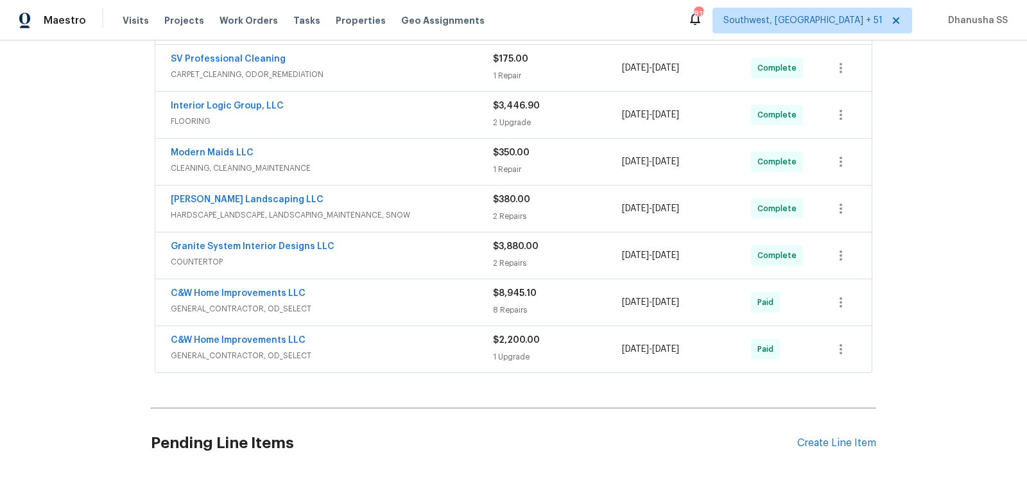
click at [437, 335] on div "C&W Home Improvements LLC" at bounding box center [332, 341] width 322 height 15
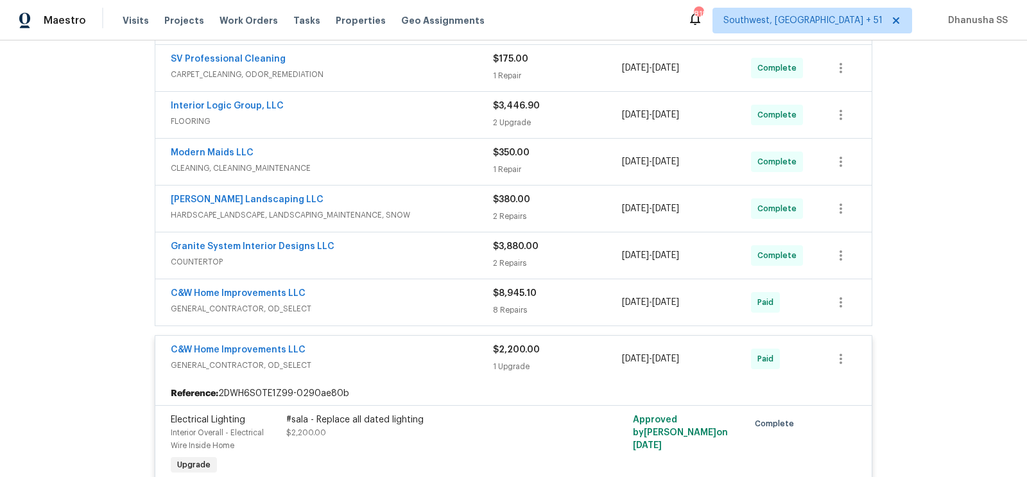
click at [449, 290] on div "C&W Home Improvements LLC" at bounding box center [332, 294] width 322 height 15
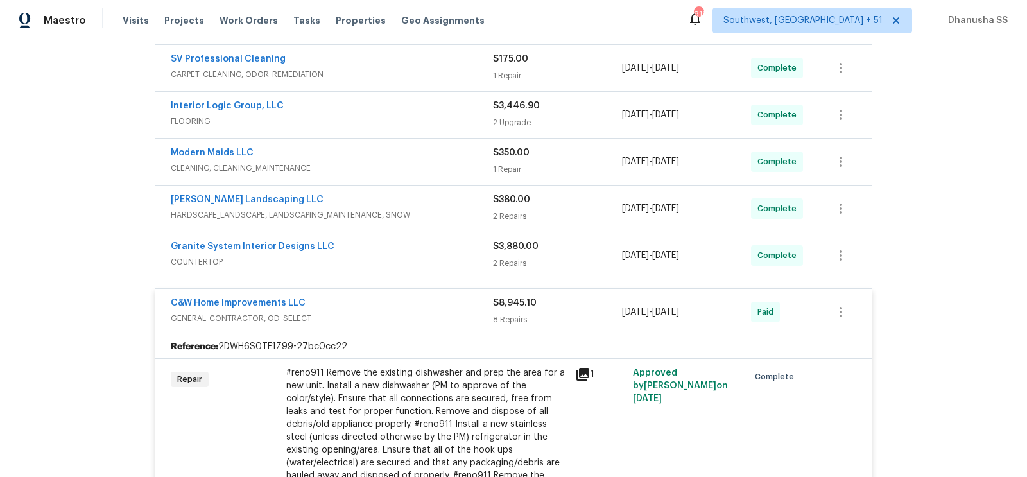
click at [463, 245] on div "Granite System Interior Designs LLC" at bounding box center [332, 247] width 322 height 15
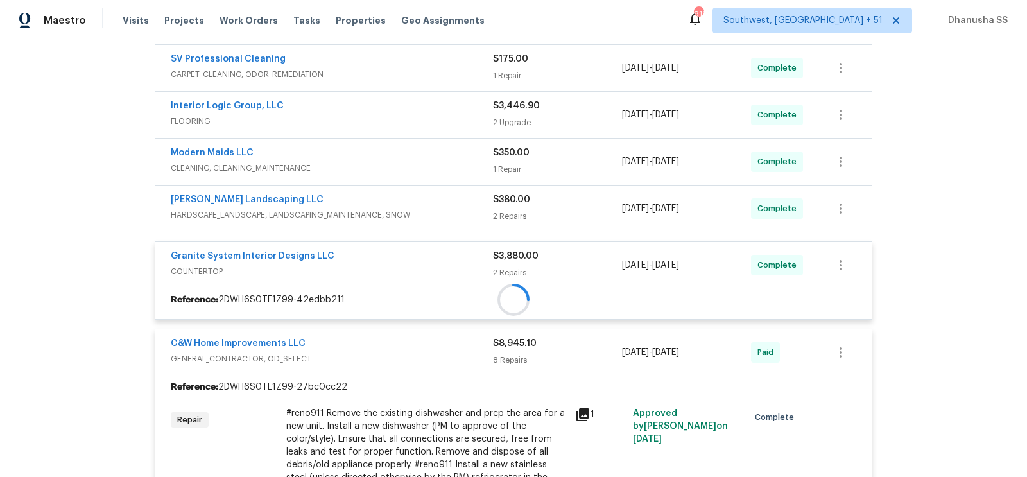
scroll to position [336, 0]
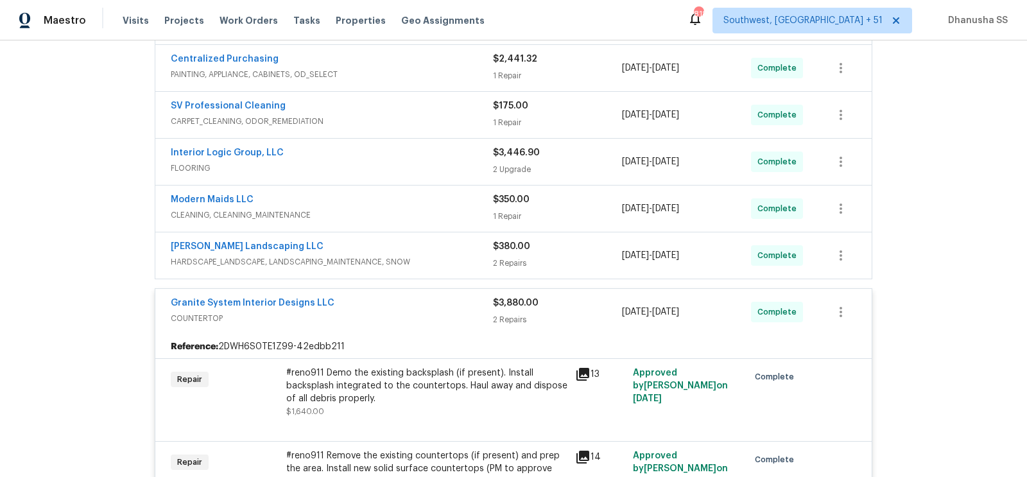
click at [463, 245] on div "[PERSON_NAME] Landscaping LLC" at bounding box center [332, 247] width 322 height 15
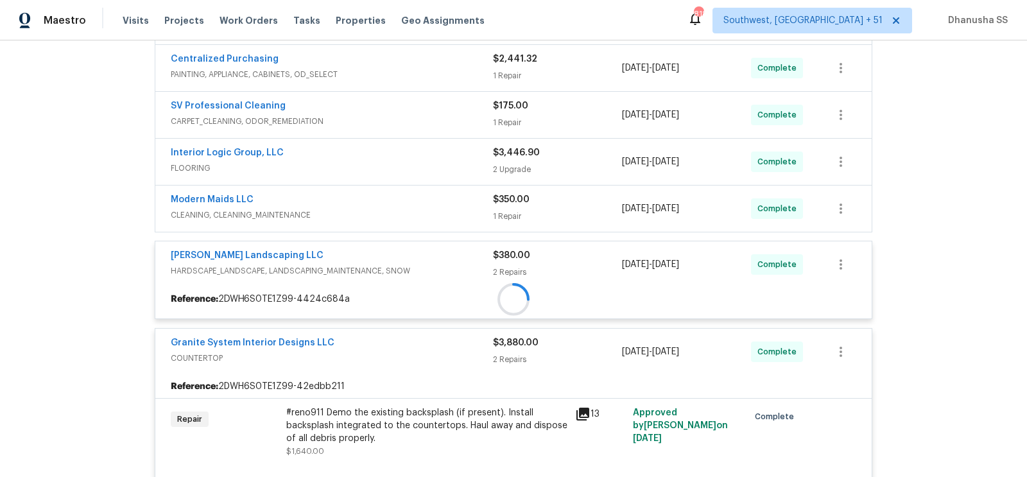
scroll to position [306, 0]
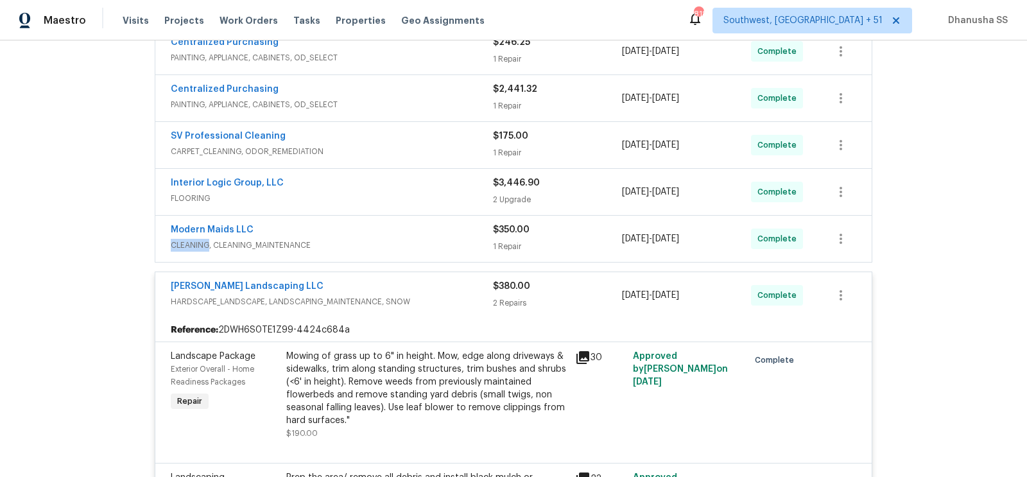
click at [464, 239] on span "CLEANING, CLEANING_MAINTENANCE" at bounding box center [332, 245] width 322 height 13
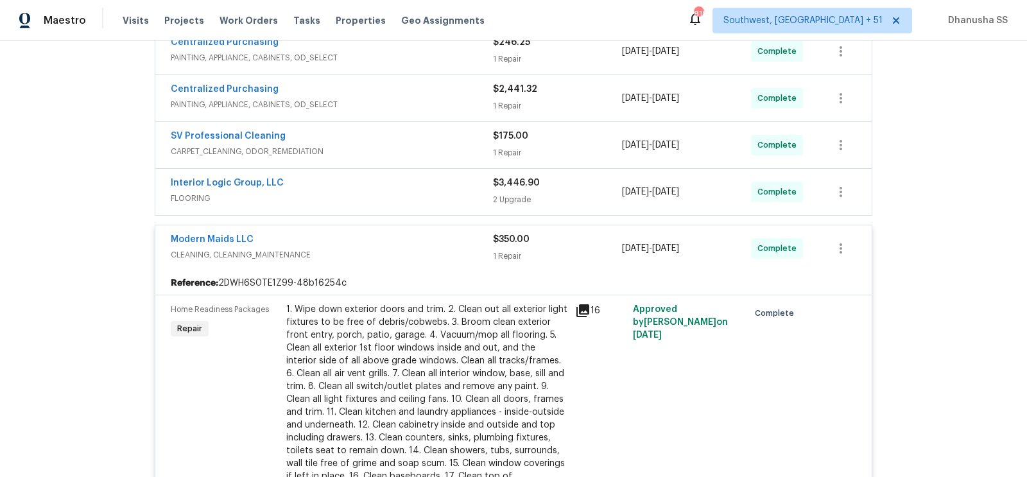
click at [455, 194] on span "FLOORING" at bounding box center [332, 198] width 322 height 13
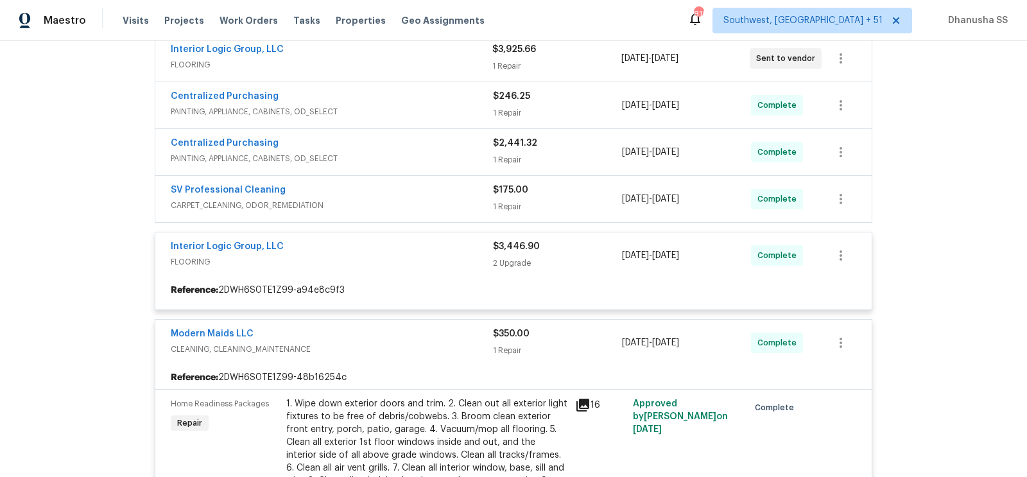
scroll to position [239, 0]
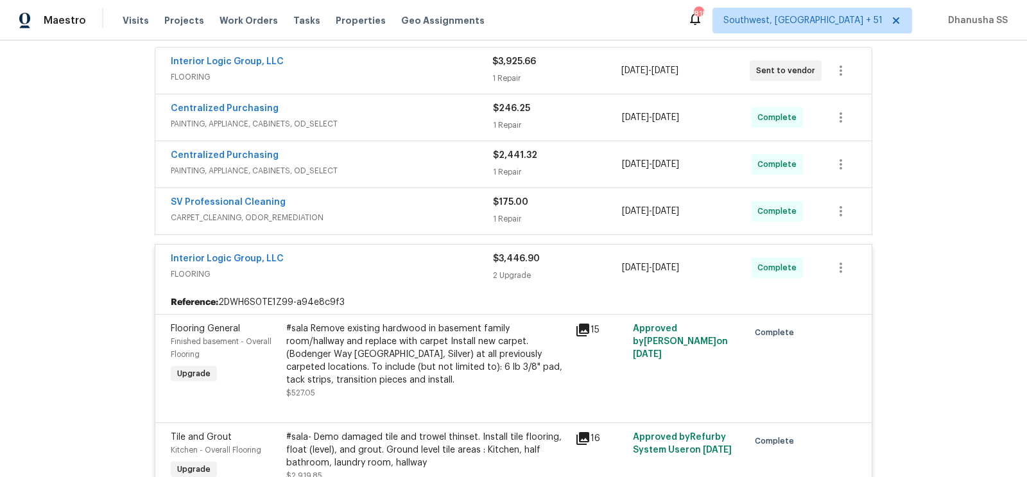
click at [463, 211] on span "CARPET_CLEANING, ODOR_REMEDIATION" at bounding box center [332, 217] width 322 height 13
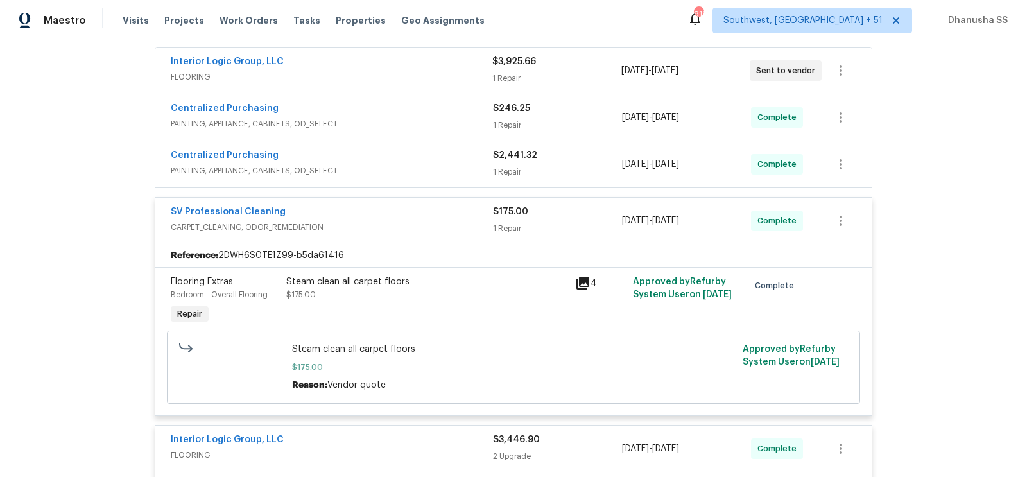
click at [445, 166] on span "PAINTING, APPLIANCE, CABINETS, OD_SELECT" at bounding box center [332, 170] width 322 height 13
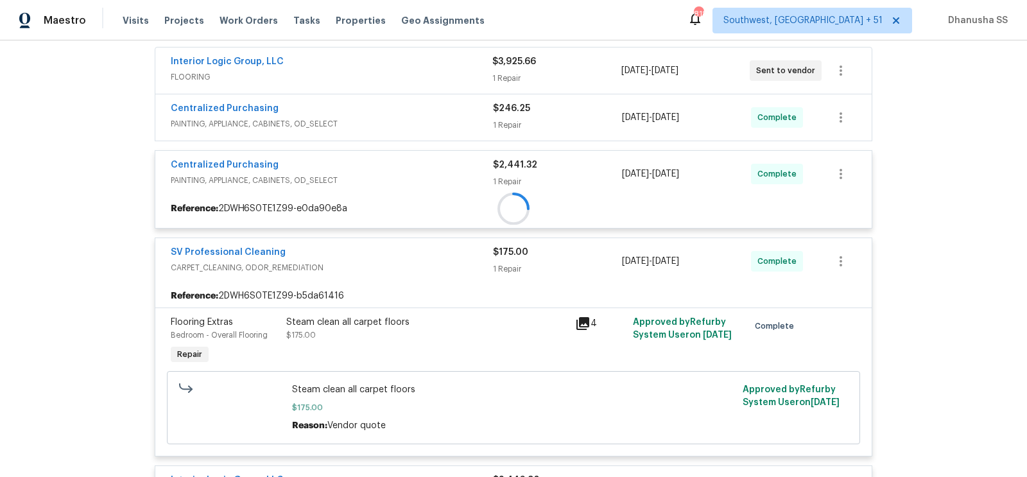
scroll to position [189, 0]
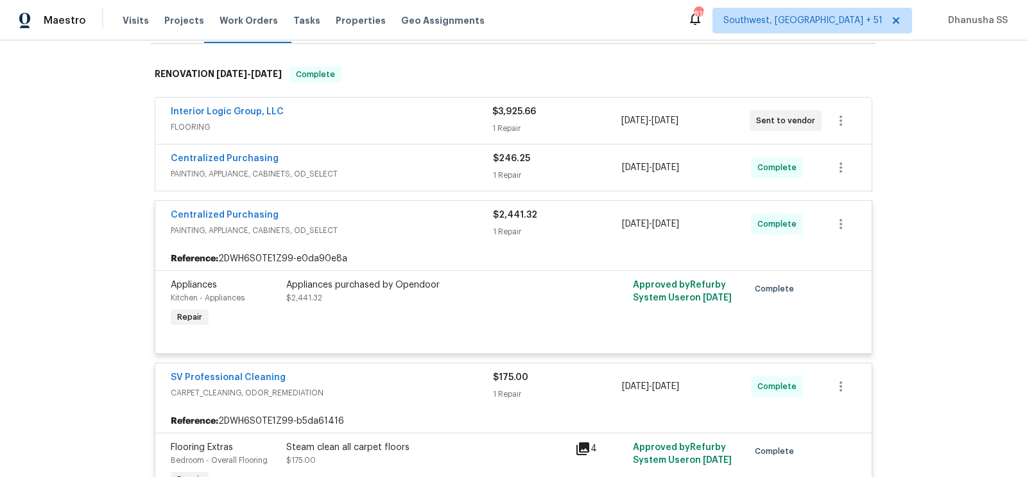
click at [445, 168] on span "PAINTING, APPLIANCE, CABINETS, OD_SELECT" at bounding box center [332, 174] width 322 height 13
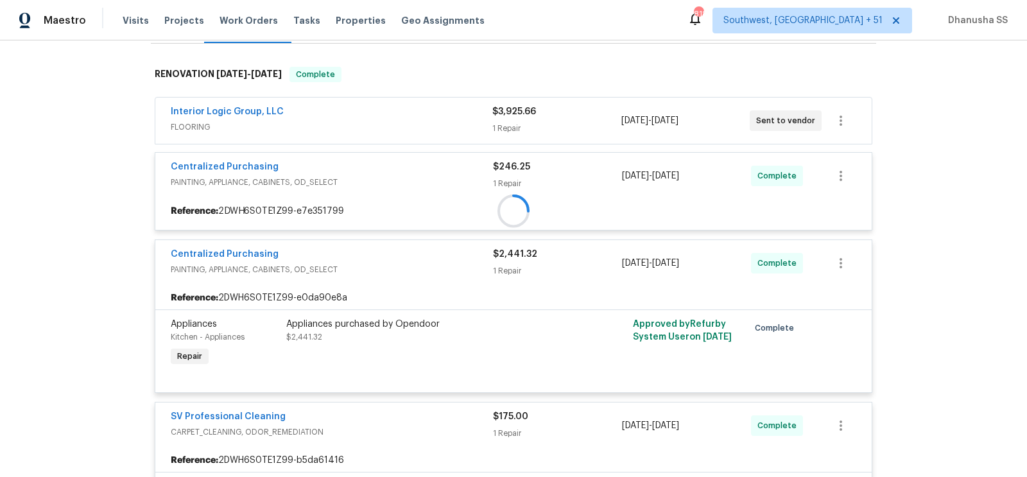
scroll to position [62, 0]
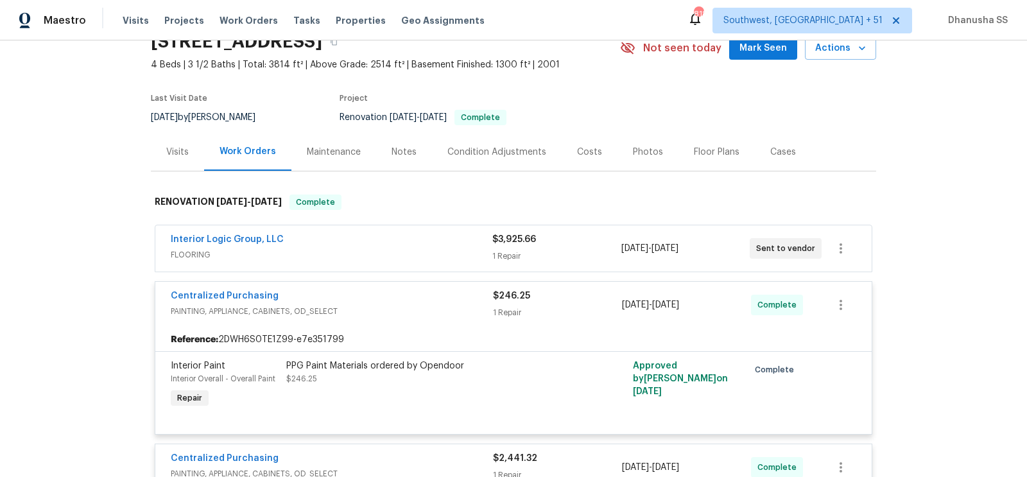
click at [456, 245] on div "Interior Logic Group, LLC" at bounding box center [332, 240] width 322 height 15
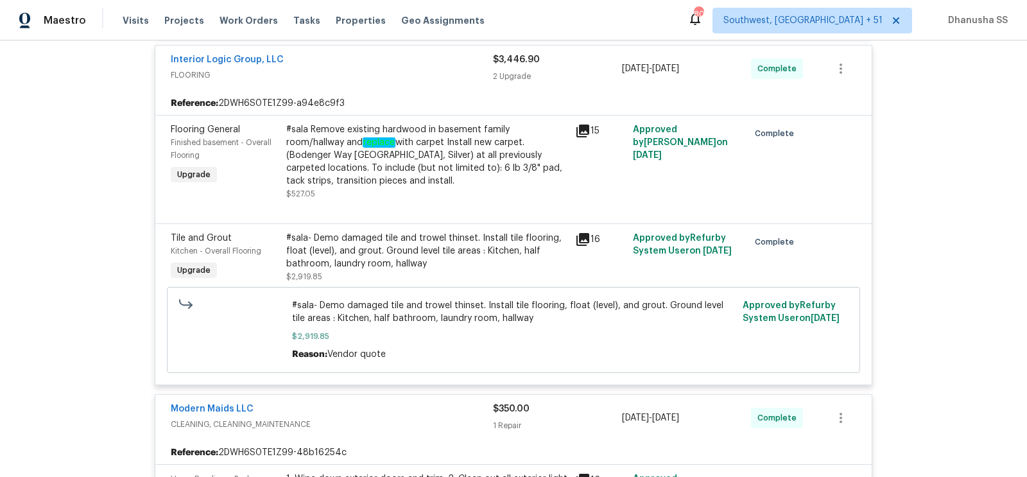
scroll to position [977, 0]
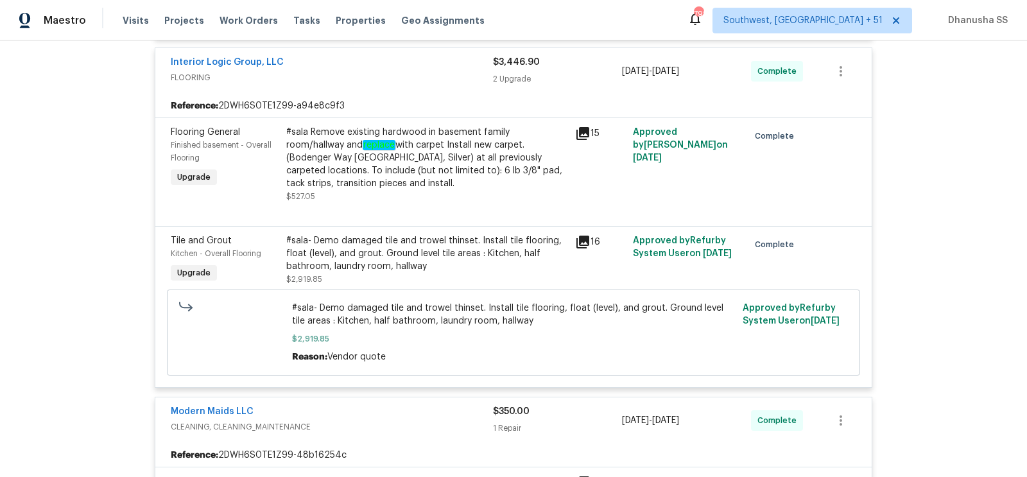
click at [386, 135] on div "#sala Remove existing hardwood in basement family room/hallway and replace with…" at bounding box center [426, 158] width 281 height 64
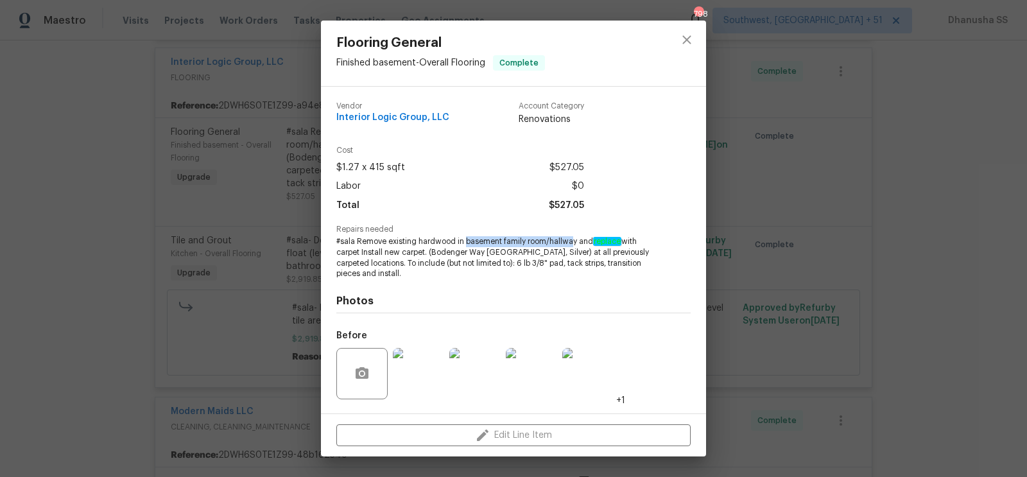
drag, startPoint x: 465, startPoint y: 241, endPoint x: 573, endPoint y: 242, distance: 107.9
click at [573, 242] on span "#sala Remove existing hardwood in basement family room/hallway and replace with…" at bounding box center [495, 257] width 319 height 43
copy span "basement family room/hallwa"
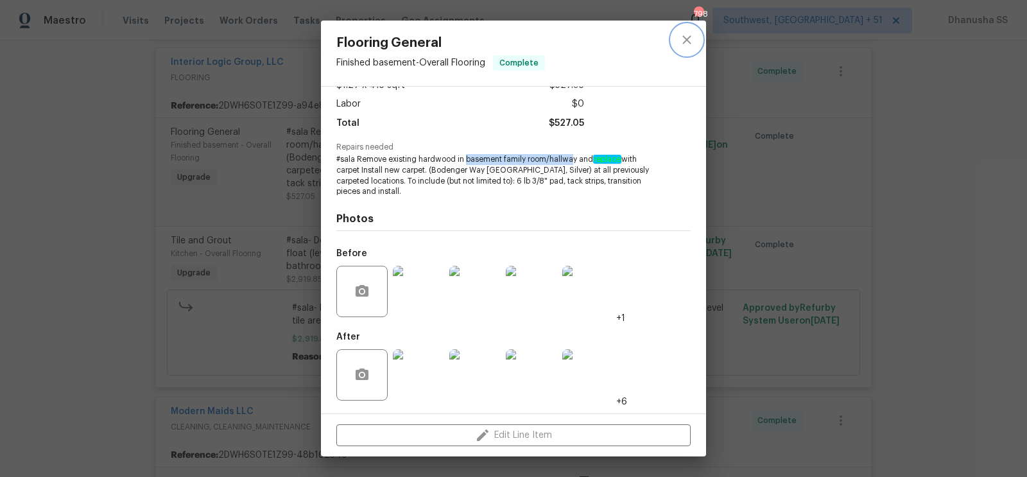
click at [689, 47] on icon "close" at bounding box center [686, 39] width 15 height 15
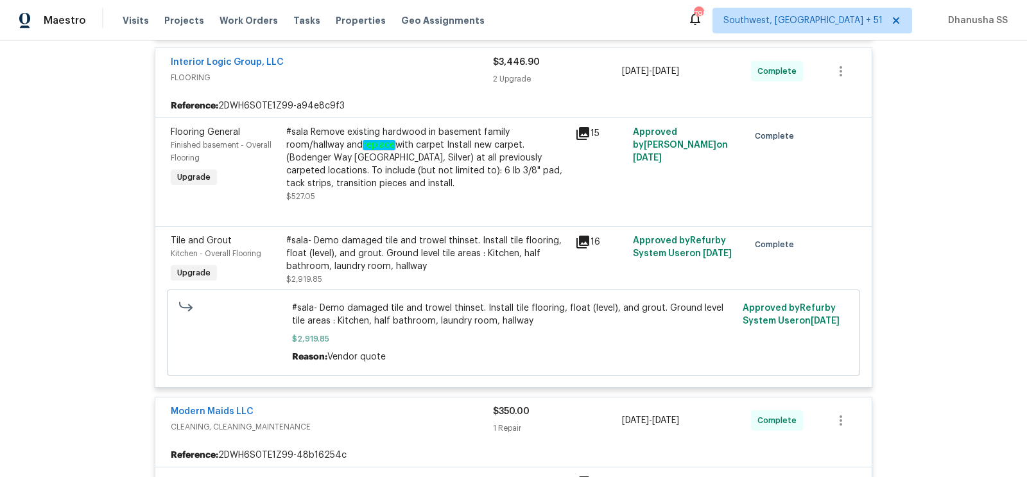
click at [478, 262] on div "#sala- Demo damaged tile and trowel thinset. Install tile flooring, float (leve…" at bounding box center [426, 253] width 281 height 39
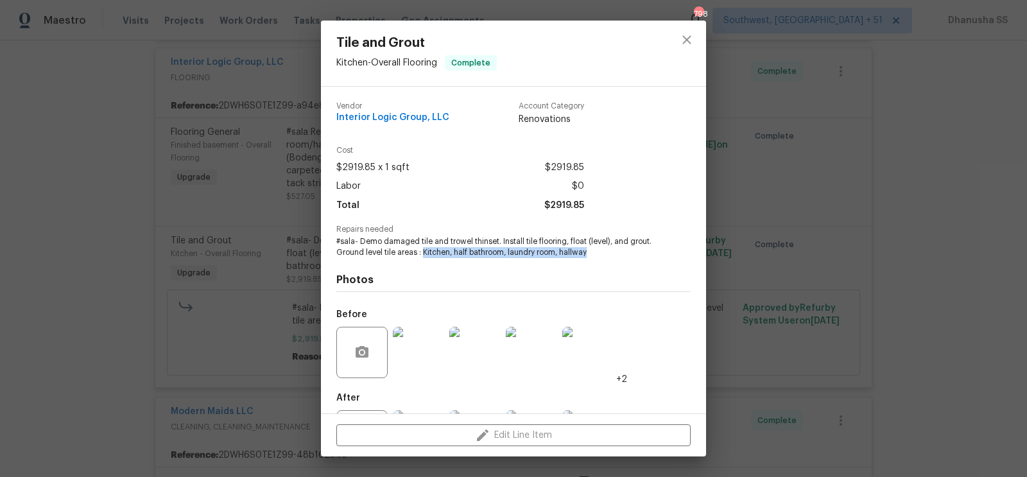
drag, startPoint x: 424, startPoint y: 253, endPoint x: 636, endPoint y: 256, distance: 211.3
click at [636, 256] on span "#sala- Demo damaged tile and trowel thinset. Install tile flooring, float (leve…" at bounding box center [495, 247] width 319 height 22
copy span "Kitchen, half bathroom, laundry room, hallway"
click at [676, 40] on button "close" at bounding box center [687, 39] width 31 height 31
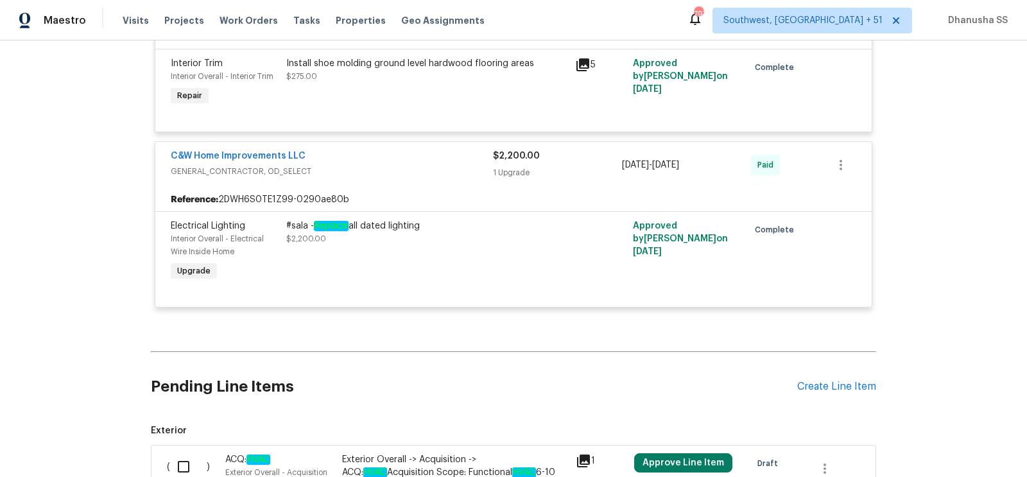
scroll to position [3034, 0]
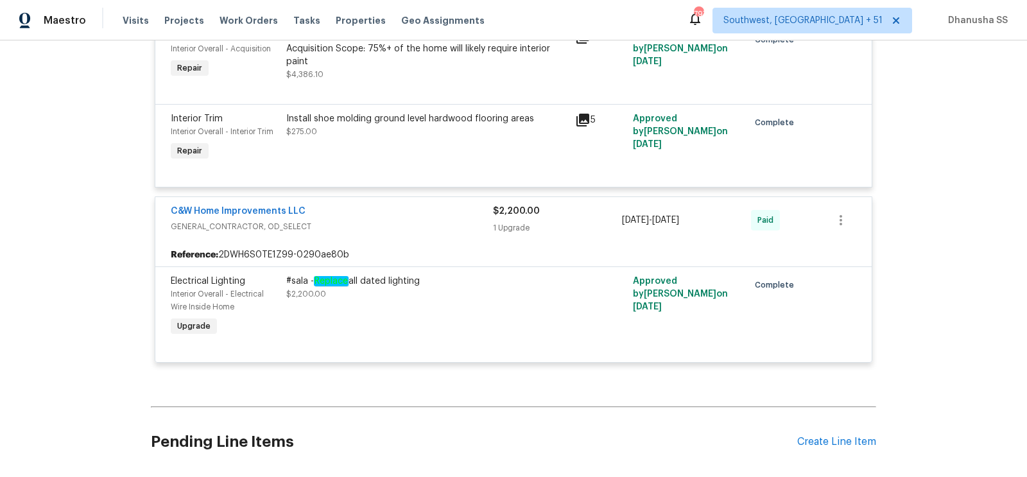
click at [473, 205] on div "C&W Home Improvements LLC" at bounding box center [332, 212] width 322 height 15
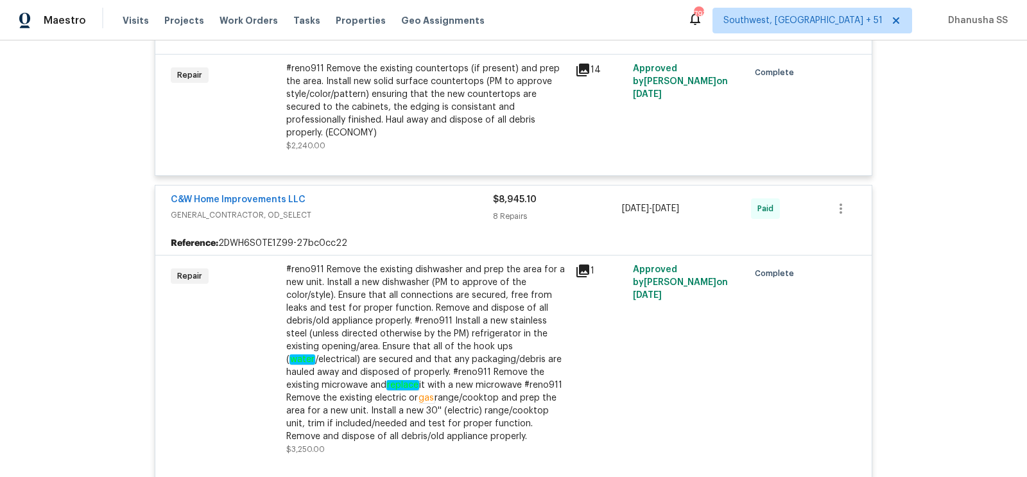
click at [473, 209] on span "GENERAL_CONTRACTOR, OD_SELECT" at bounding box center [332, 215] width 322 height 13
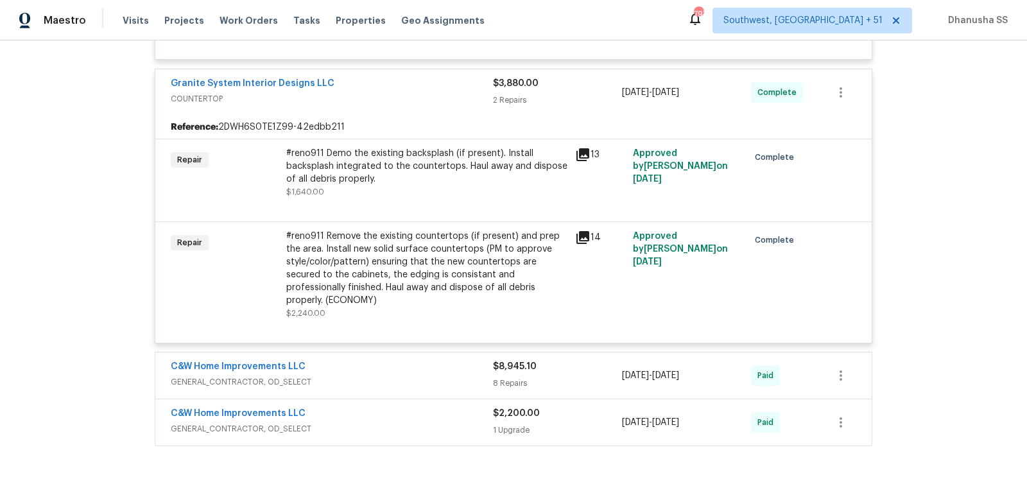
scroll to position [1888, 0]
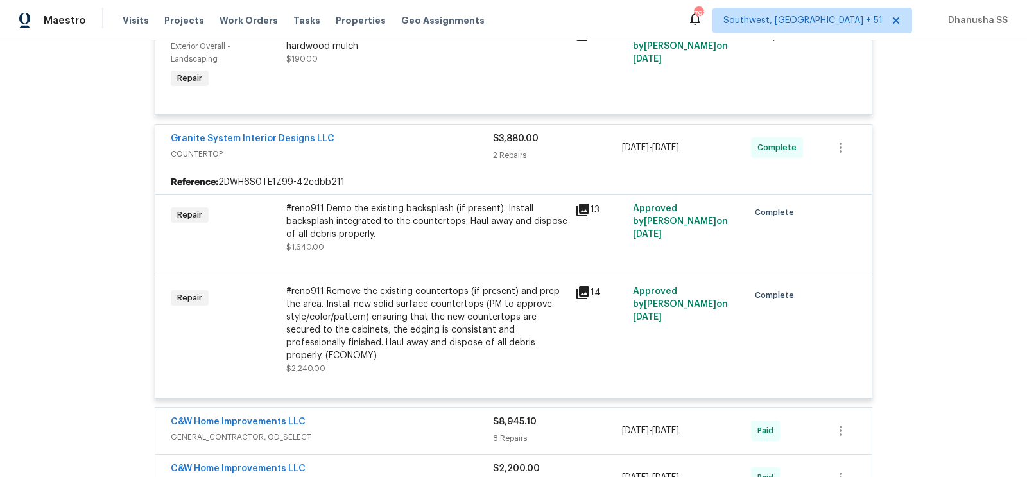
click at [453, 127] on div "Granite System Interior Designs LLC COUNTERTOP $3,880.00 2 Repairs 8/20/2025 - …" at bounding box center [513, 148] width 717 height 46
click at [453, 144] on div "Granite System Interior Designs LLC" at bounding box center [332, 139] width 322 height 15
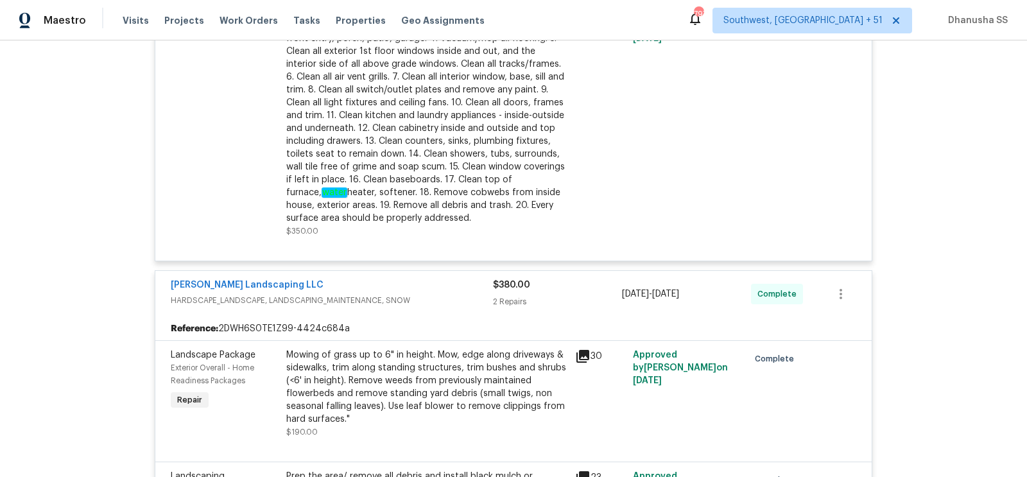
click at [470, 298] on span "HARDSCAPE_LANDSCAPE, LANDSCAPING_MAINTENANCE, SNOW" at bounding box center [332, 300] width 322 height 13
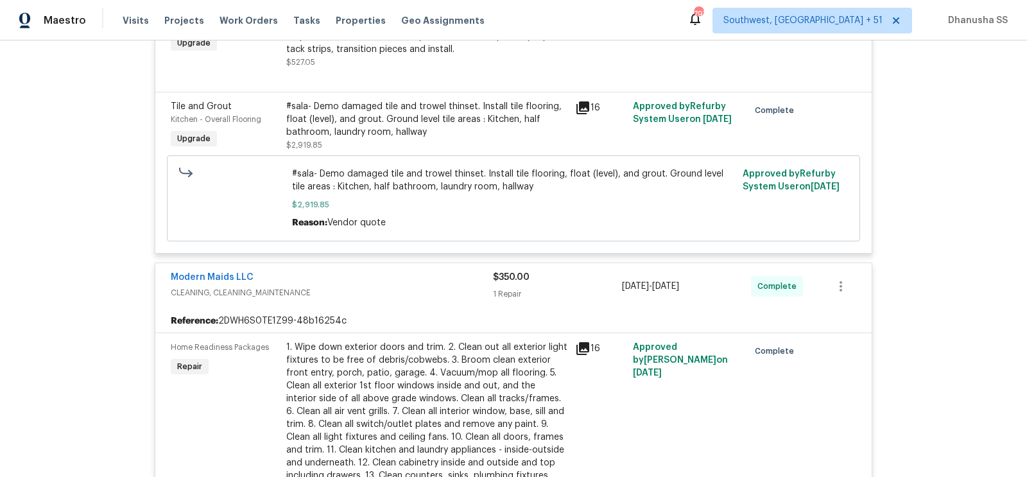
click at [469, 296] on span "CLEANING, CLEANING_MAINTENANCE" at bounding box center [332, 292] width 322 height 13
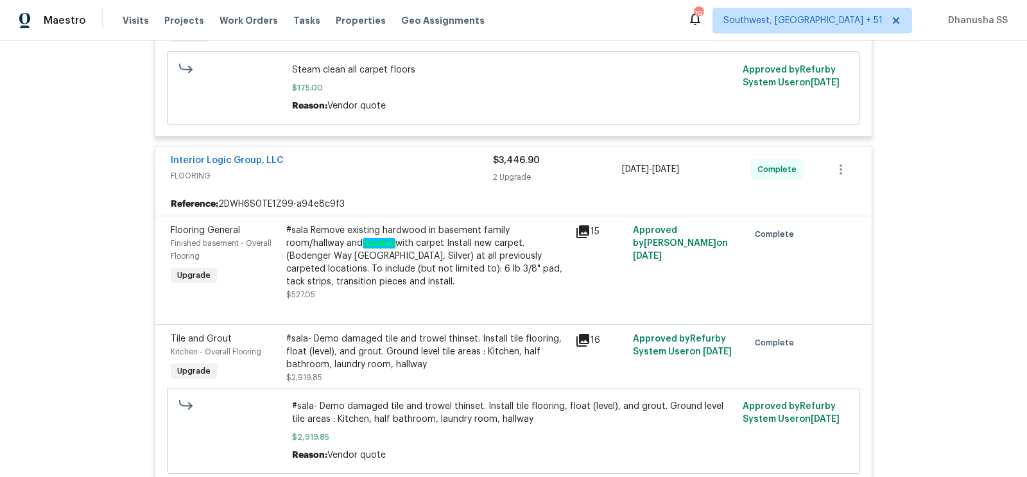
scroll to position [812, 0]
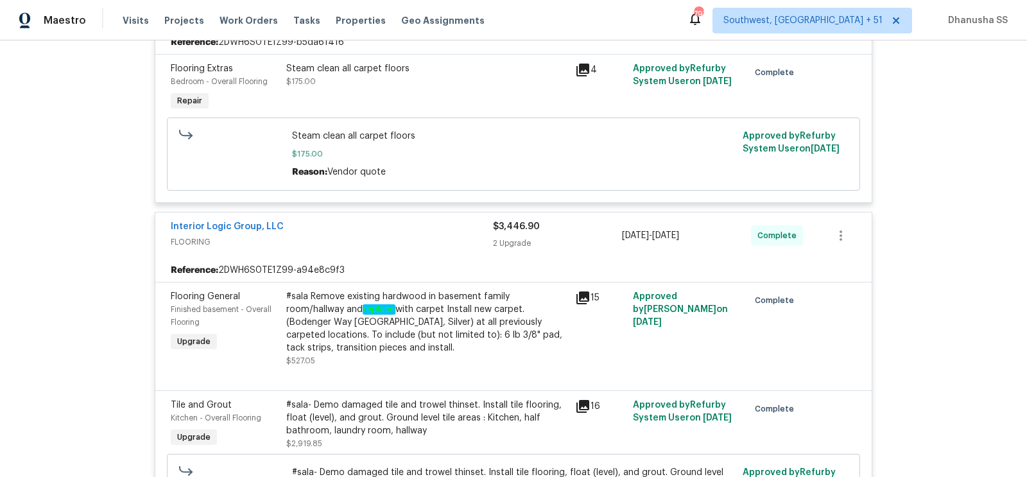
click at [449, 238] on span "FLOORING" at bounding box center [332, 242] width 322 height 13
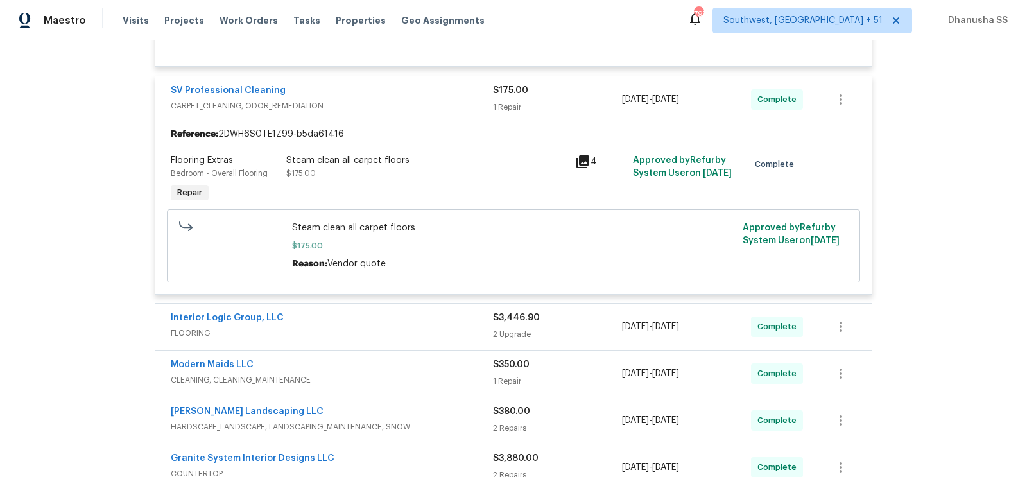
scroll to position [672, 0]
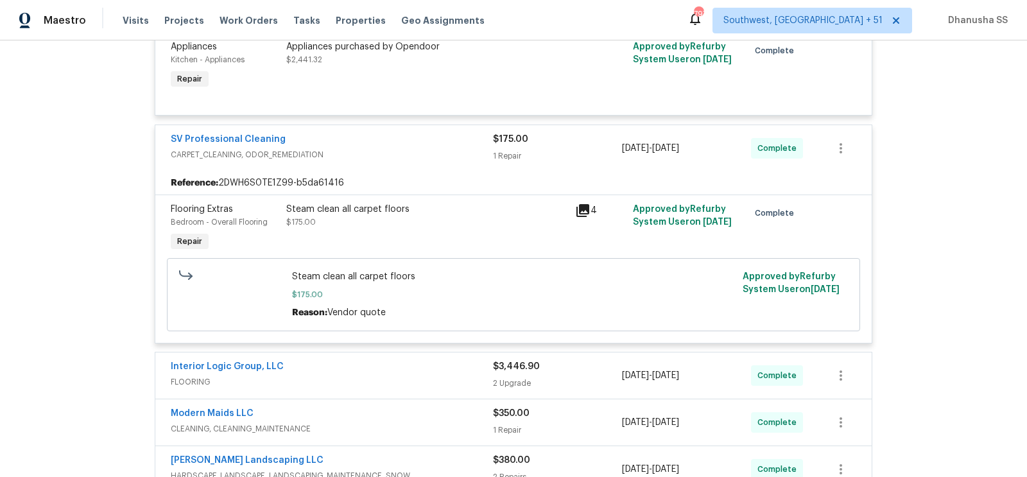
click at [455, 161] on div "SV Professional Cleaning CARPET_CLEANING, ODOR_REMEDIATION $175.00 1 Repair 8/2…" at bounding box center [513, 148] width 717 height 46
click at [458, 144] on div "SV Professional Cleaning" at bounding box center [332, 140] width 322 height 15
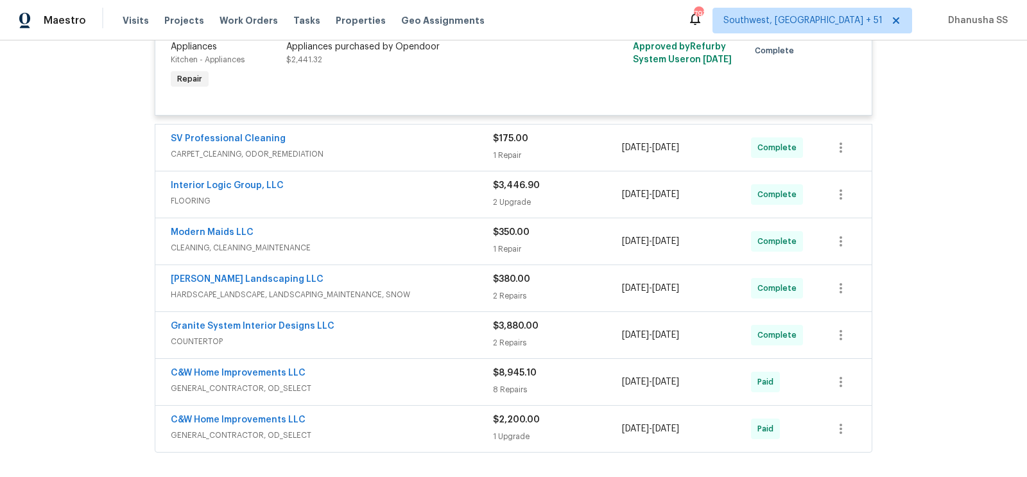
scroll to position [446, 0]
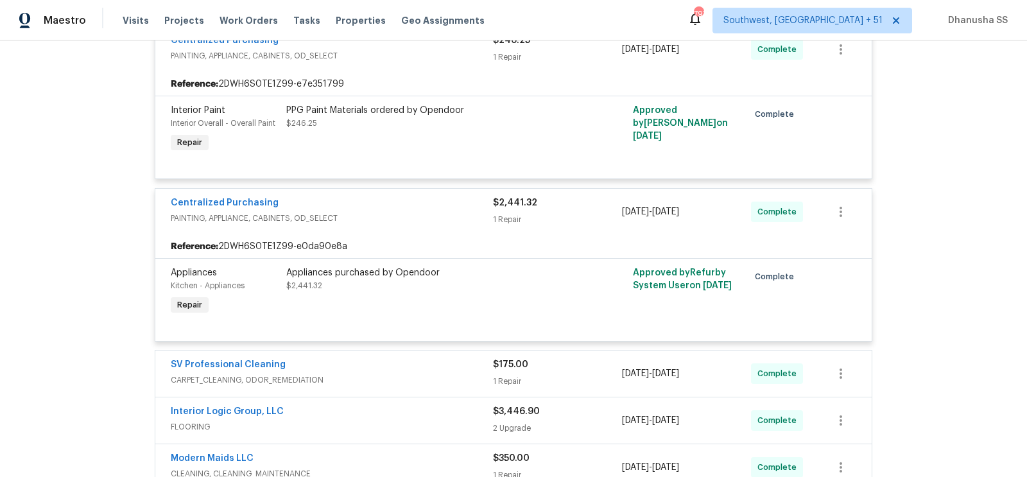
click at [453, 216] on span "PAINTING, APPLIANCE, CABINETS, OD_SELECT" at bounding box center [332, 218] width 322 height 13
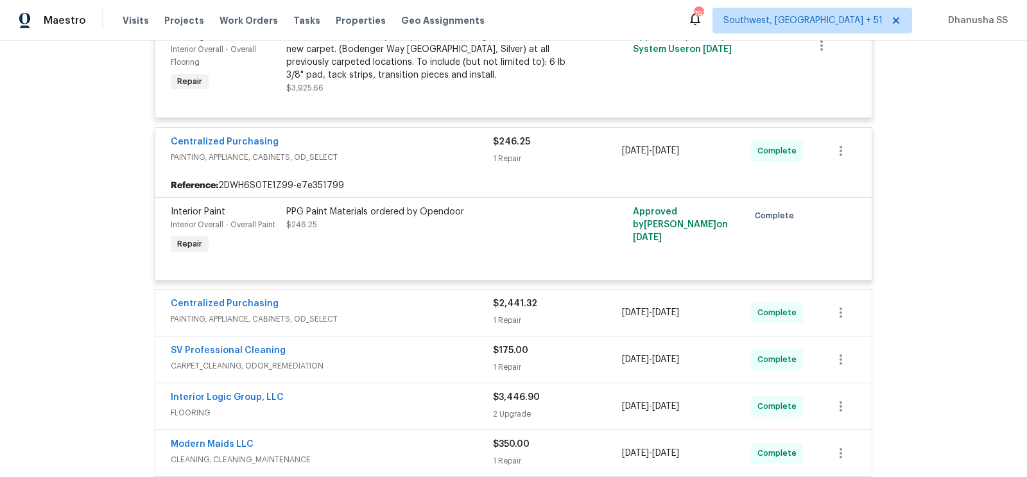
click at [445, 157] on span "PAINTING, APPLIANCE, CABINETS, OD_SELECT" at bounding box center [332, 157] width 322 height 13
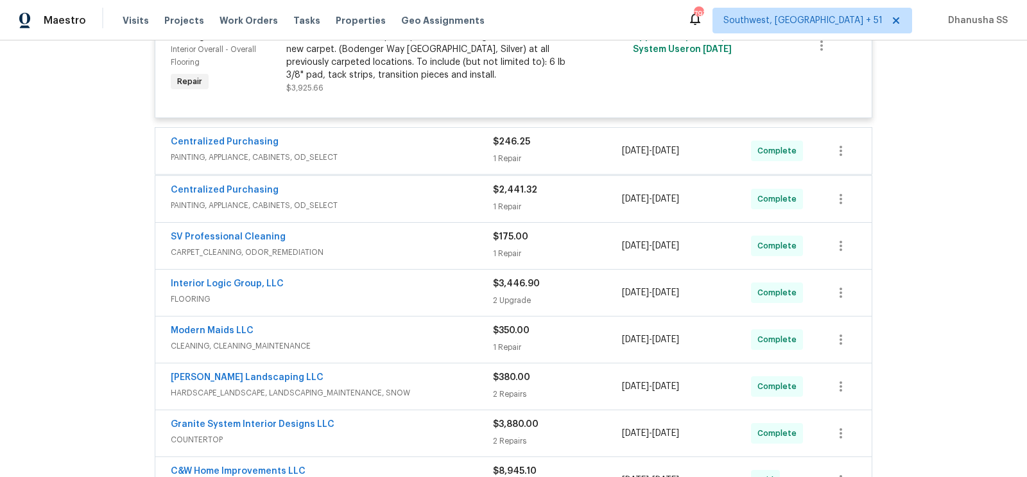
scroll to position [169, 0]
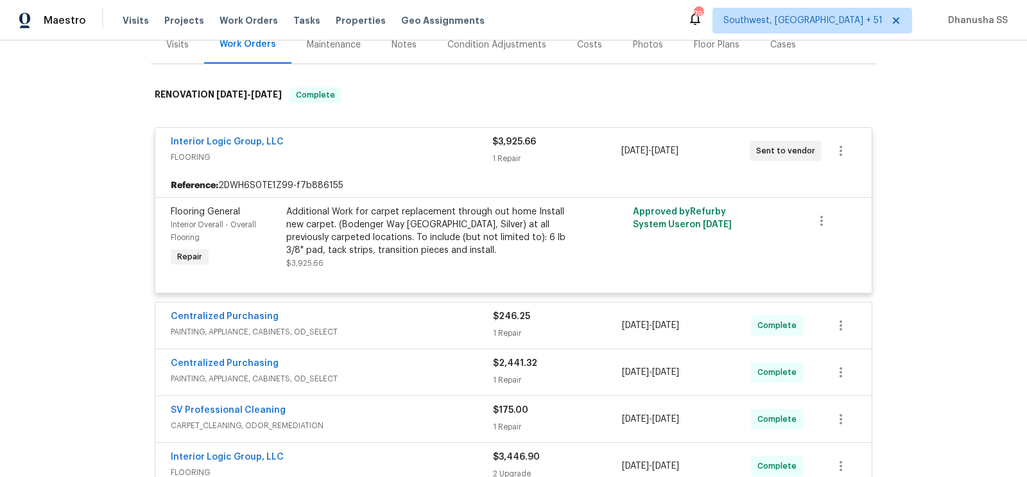
click at [445, 157] on span "FLOORING" at bounding box center [332, 157] width 322 height 13
